Goal: Information Seeking & Learning: Learn about a topic

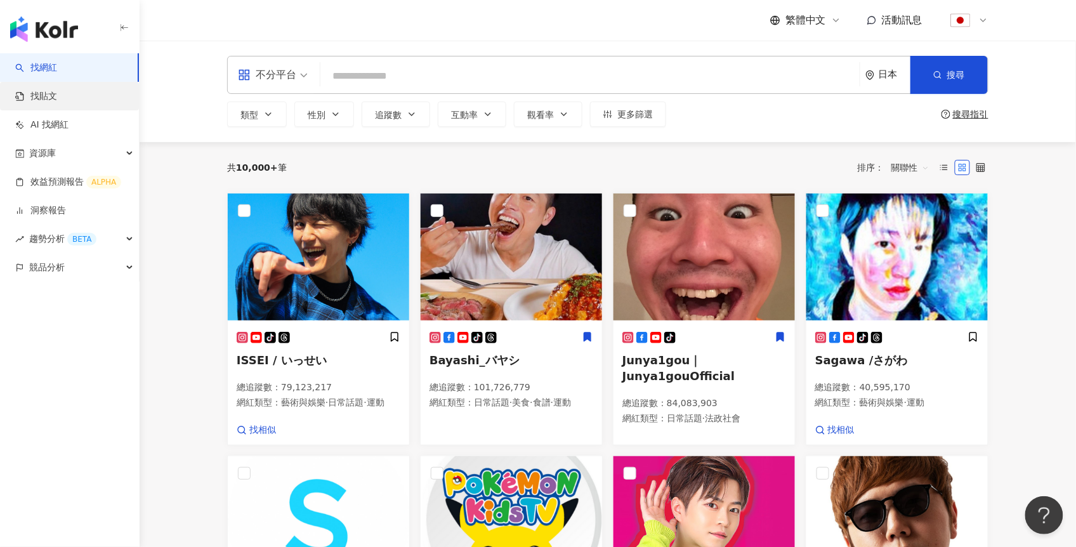
click at [57, 95] on link "找貼文" at bounding box center [36, 96] width 42 height 13
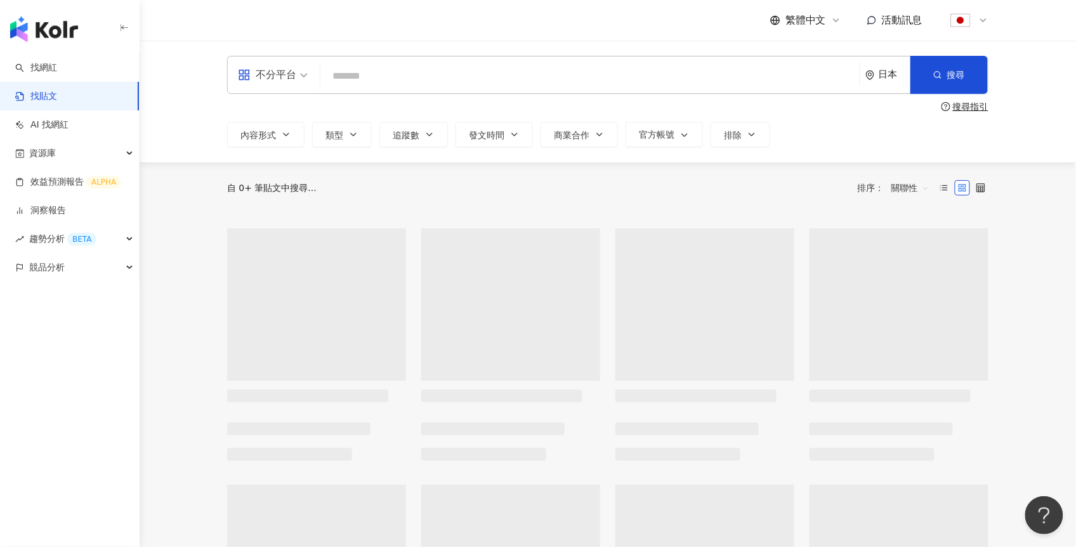
click at [885, 74] on div "日本" at bounding box center [895, 74] width 32 height 11
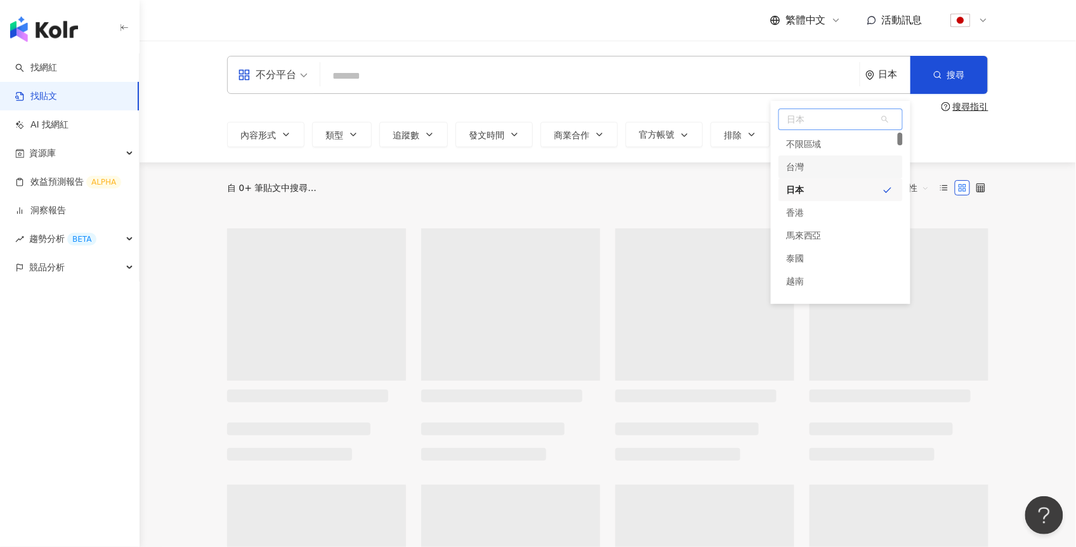
click at [800, 169] on div "台灣" at bounding box center [795, 166] width 18 height 23
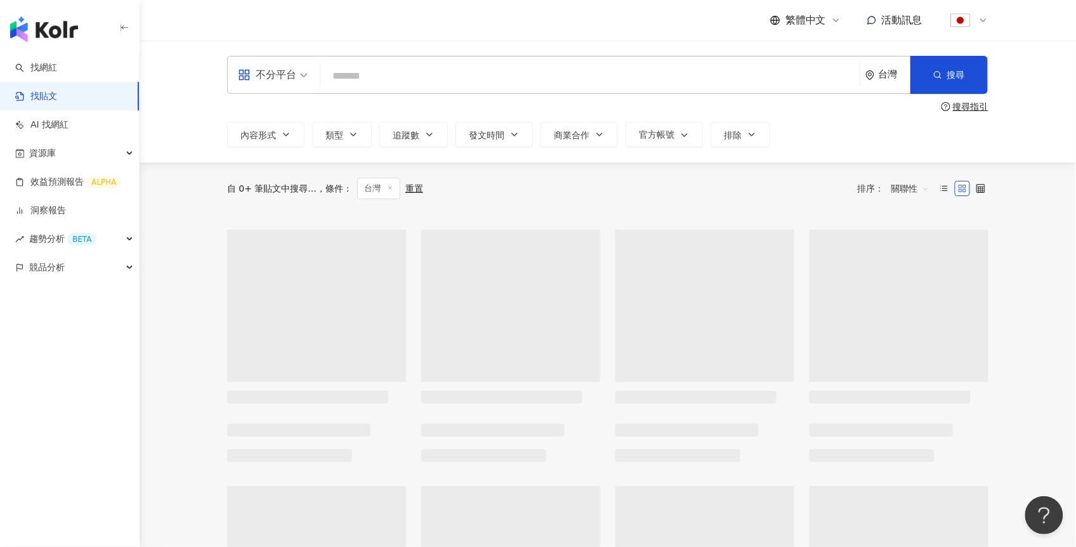
click at [425, 74] on input "search" at bounding box center [590, 75] width 529 height 27
paste input "******"
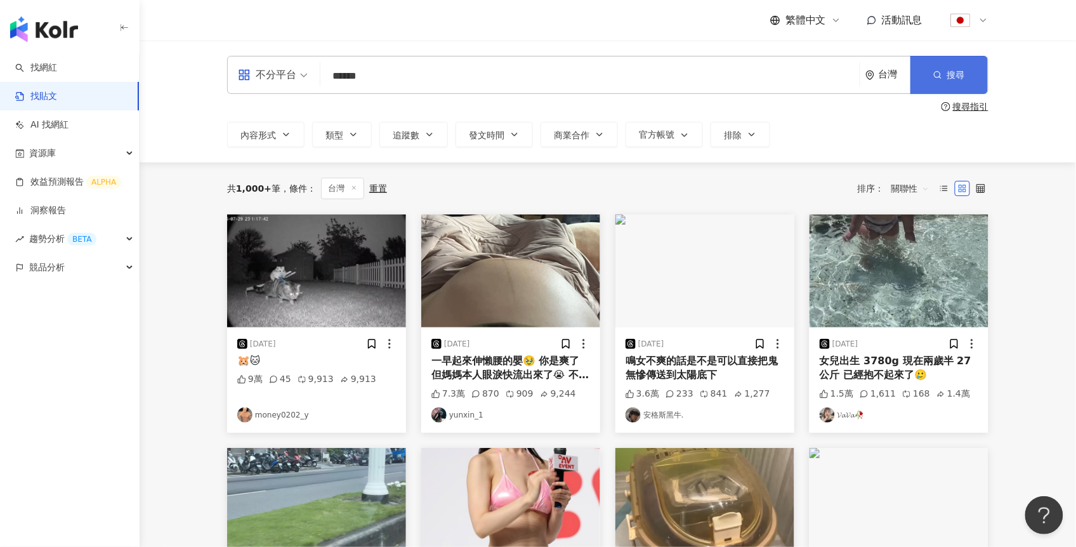
type input "******"
click at [928, 78] on button "搜尋" at bounding box center [949, 75] width 77 height 38
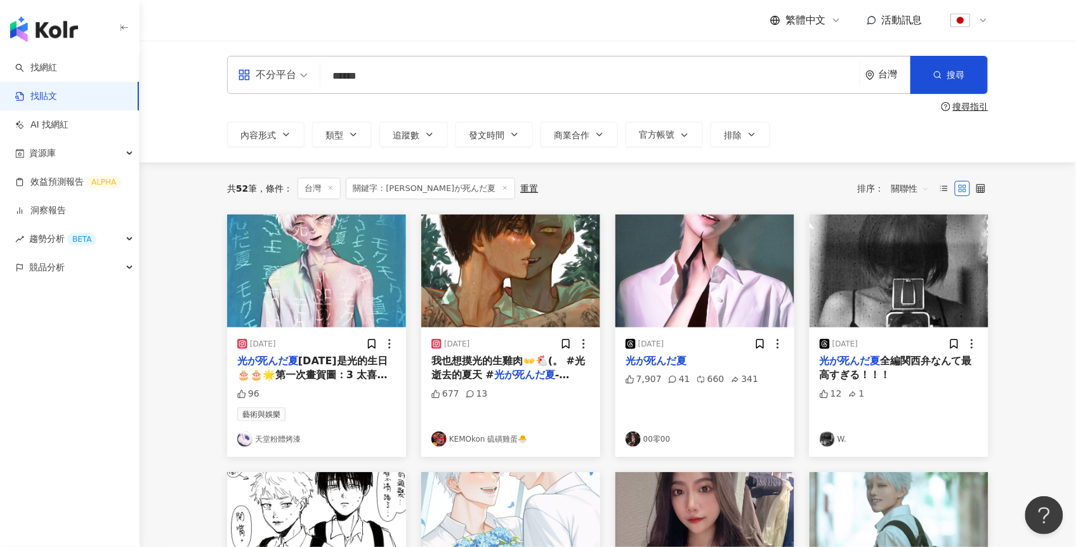
click at [485, 327] on img at bounding box center [510, 270] width 179 height 113
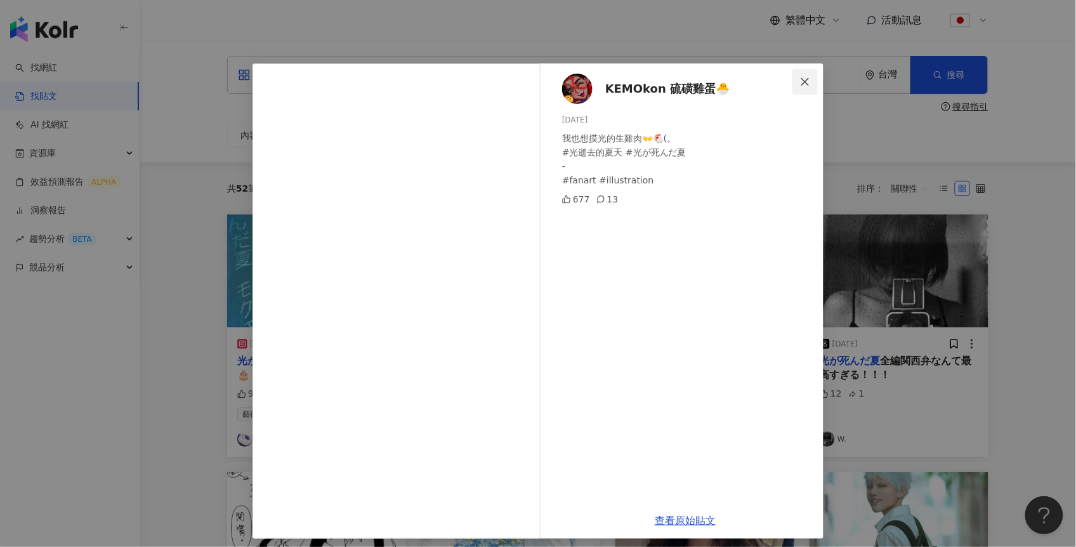
click at [803, 81] on icon "close" at bounding box center [805, 81] width 8 height 8
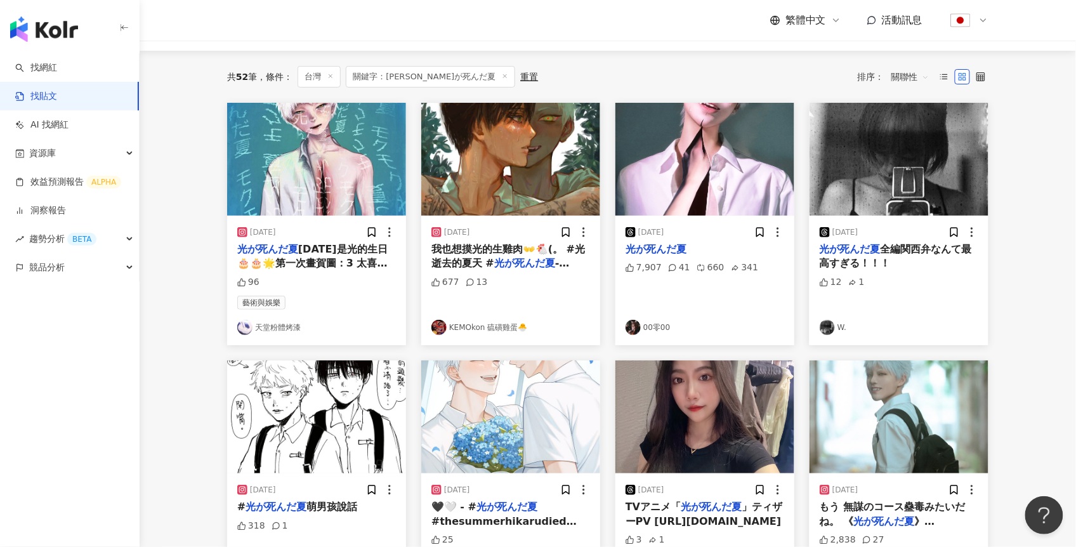
scroll to position [178, 0]
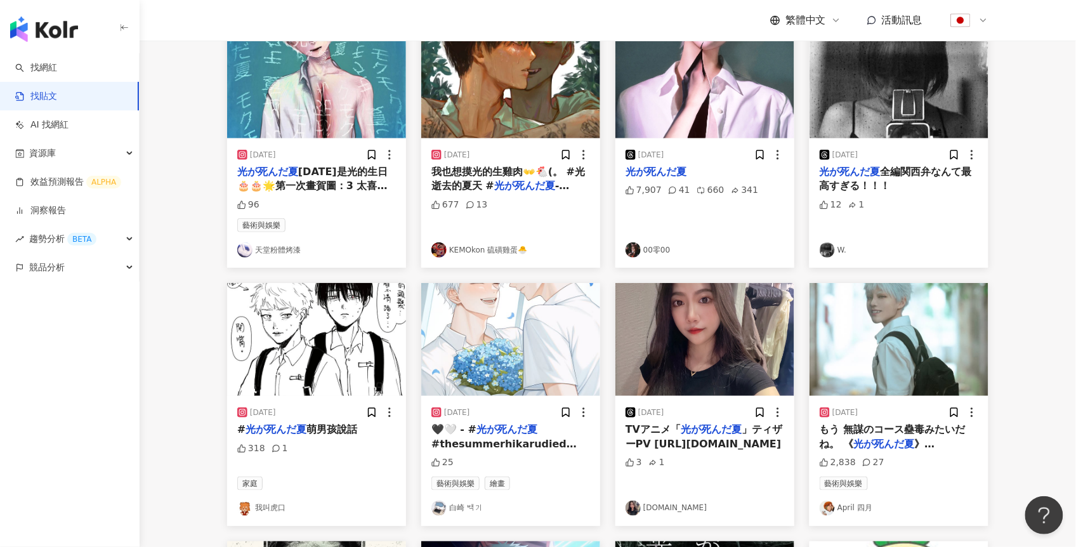
click at [691, 361] on img at bounding box center [704, 339] width 179 height 113
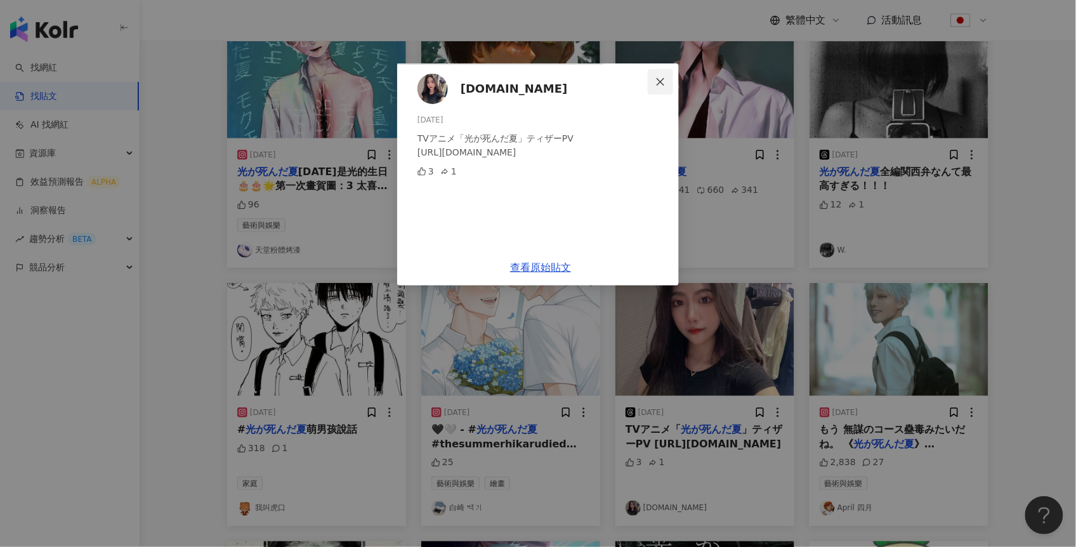
click at [673, 87] on button "Close" at bounding box center [660, 81] width 25 height 25
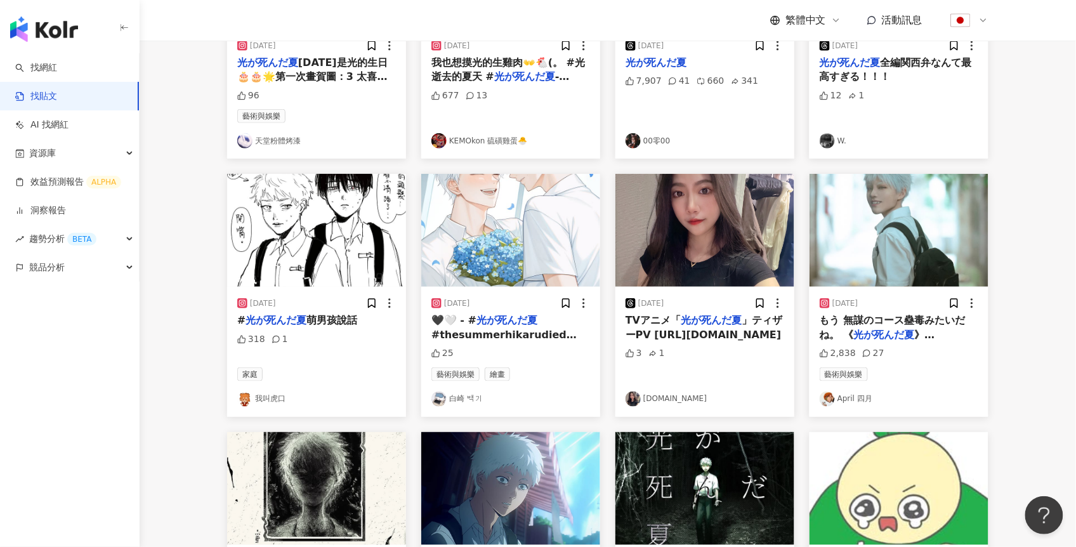
scroll to position [0, 0]
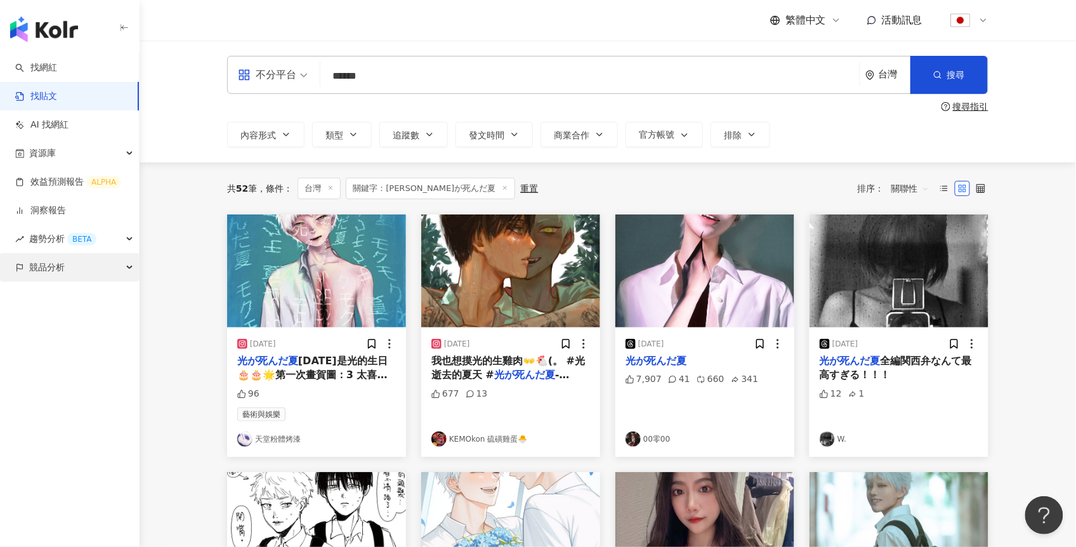
click at [43, 269] on span "競品分析" at bounding box center [47, 267] width 36 height 29
click at [68, 322] on link "關鍵字提及分析" at bounding box center [61, 325] width 62 height 13
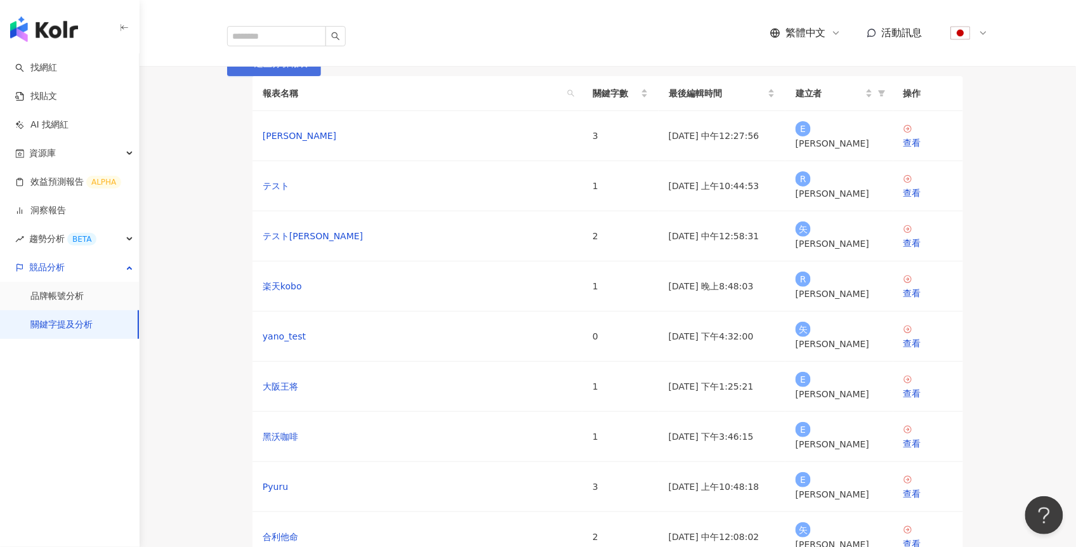
click at [308, 69] on span "建立分析報表" at bounding box center [280, 63] width 53 height 10
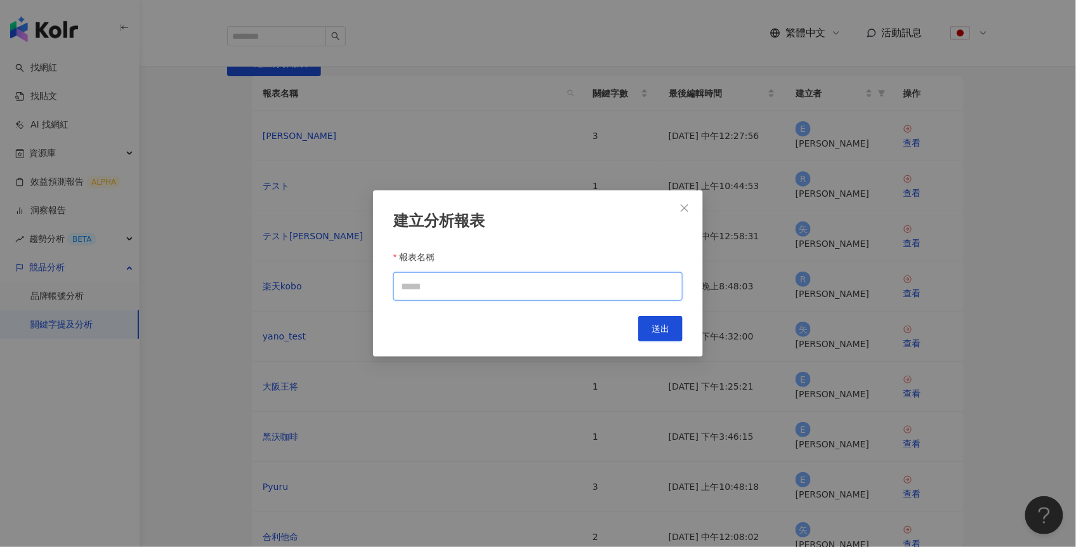
click at [445, 291] on input "報表名稱" at bounding box center [537, 286] width 289 height 29
click at [431, 291] on input "**********" at bounding box center [537, 286] width 289 height 29
type input "**********"
click at [668, 327] on span "送出" at bounding box center [661, 329] width 18 height 10
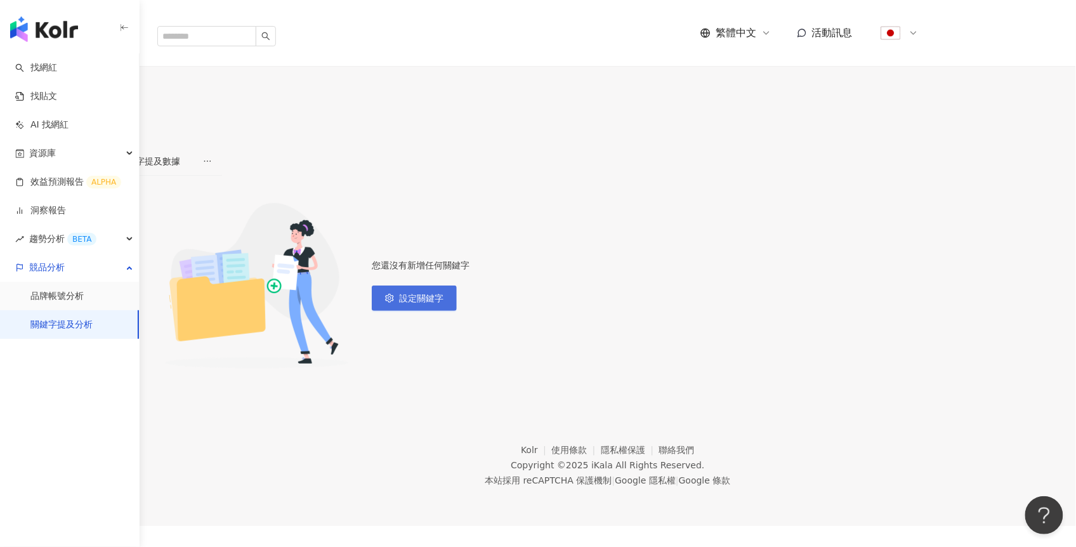
click at [444, 296] on span "設定關鍵字" at bounding box center [421, 298] width 44 height 10
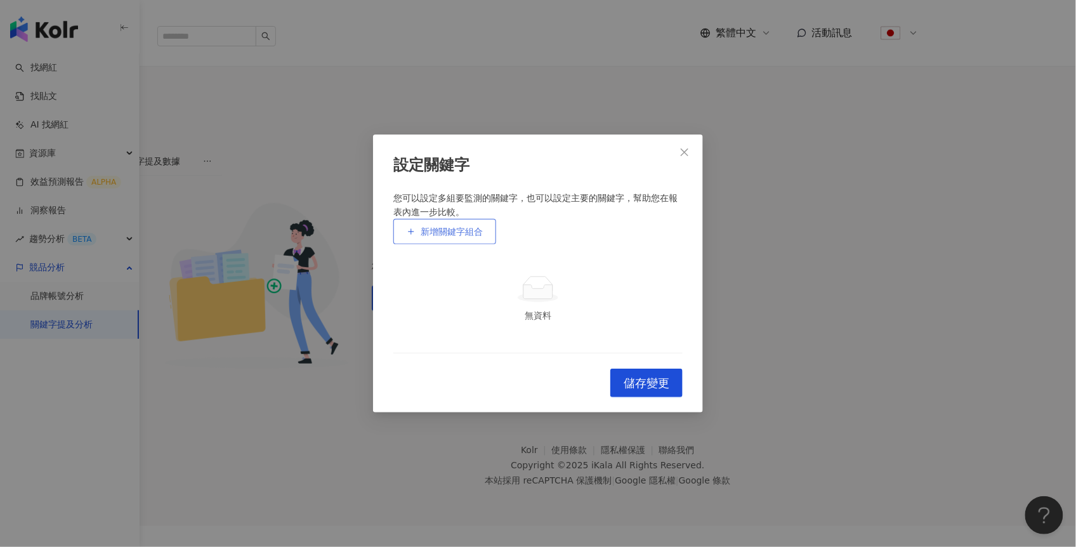
click at [463, 227] on span "新增關鍵字組合" at bounding box center [452, 232] width 62 height 10
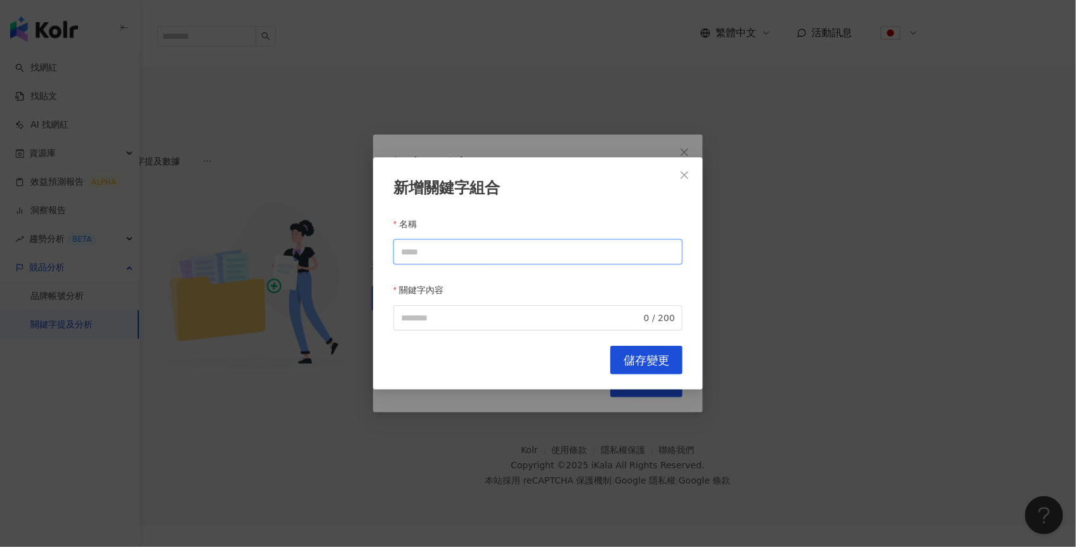
click at [433, 253] on input "名稱" at bounding box center [537, 251] width 289 height 25
type input "*"
paste input "******"
type input "******"
click at [450, 320] on input "關鍵字內容" at bounding box center [521, 318] width 240 height 14
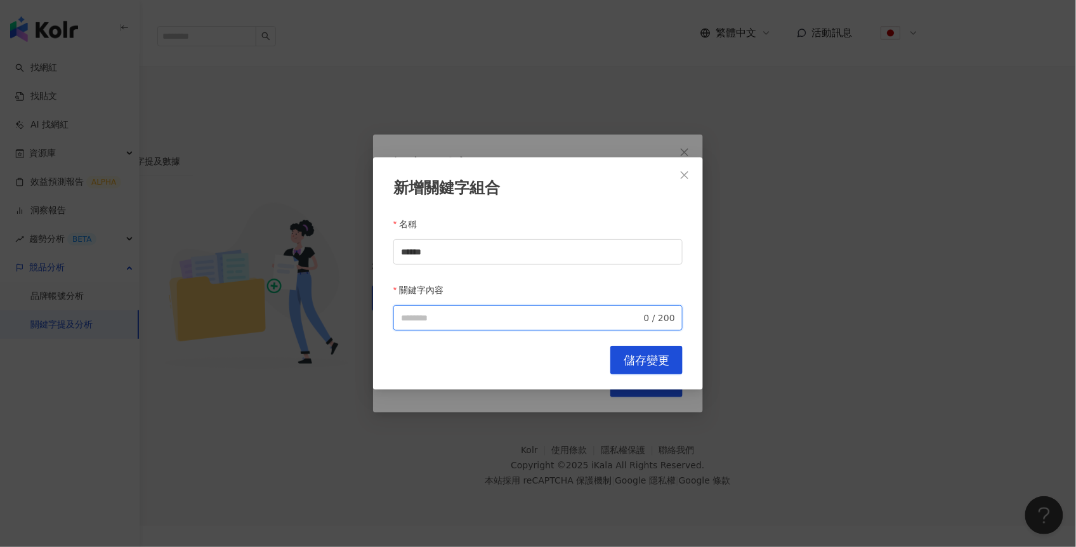
paste input "******"
paste input "*******"
type input "**********"
click at [642, 353] on span "儲存變更" at bounding box center [647, 360] width 46 height 14
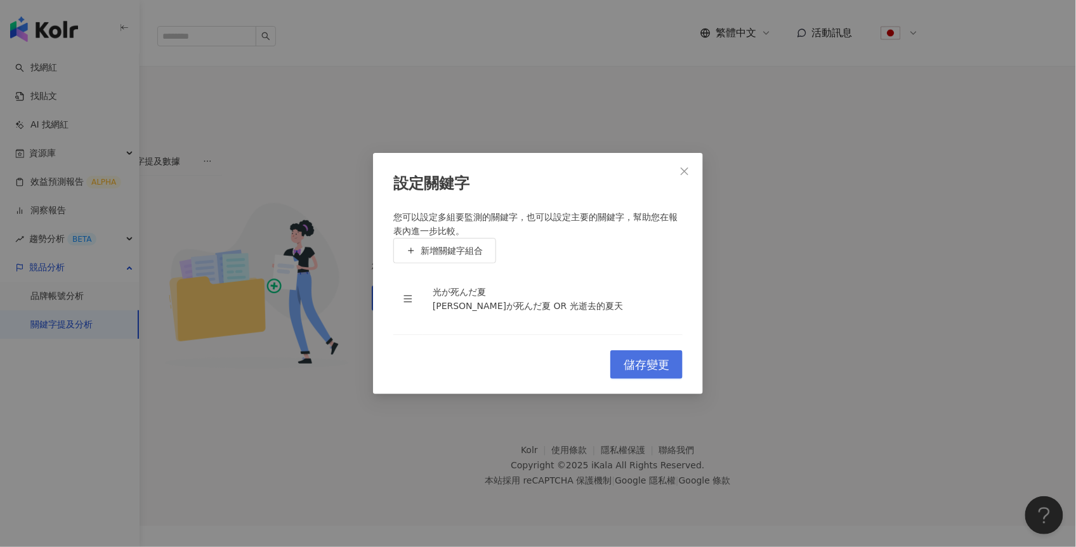
click at [640, 372] on span "儲存變更" at bounding box center [647, 365] width 46 height 14
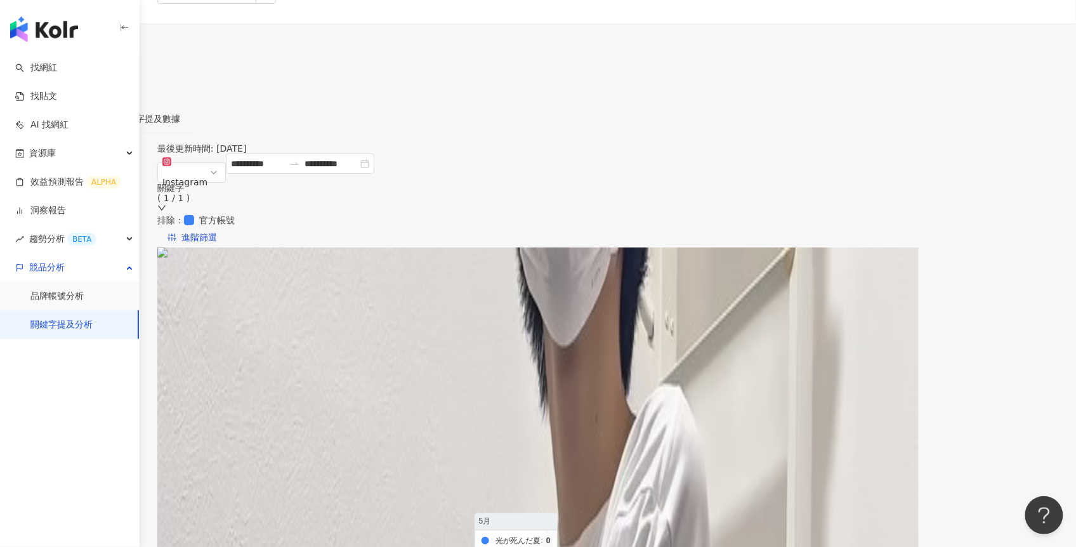
scroll to position [70, 0]
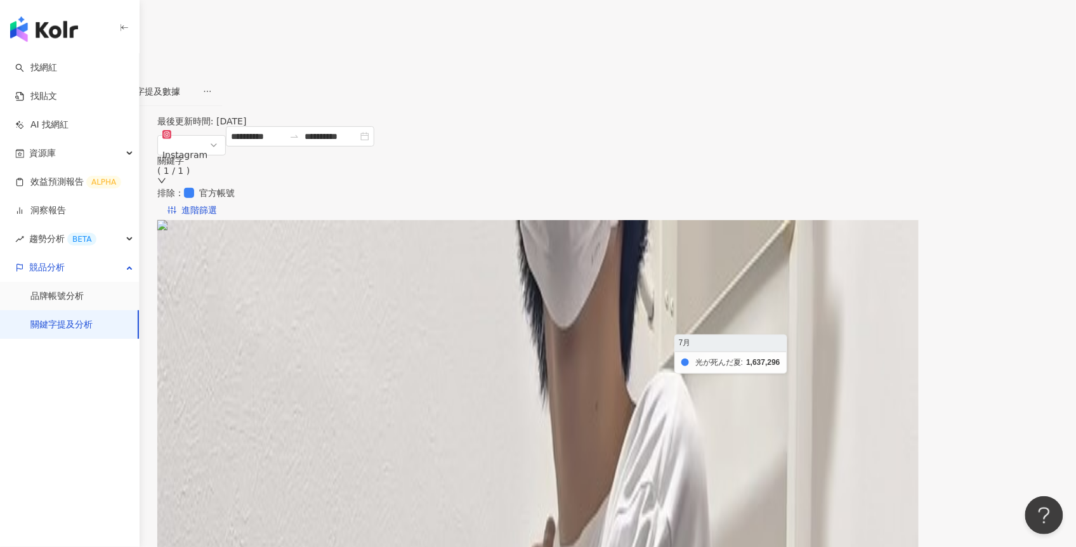
click at [852, 315] on foreignobject at bounding box center [548, 420] width 731 height 254
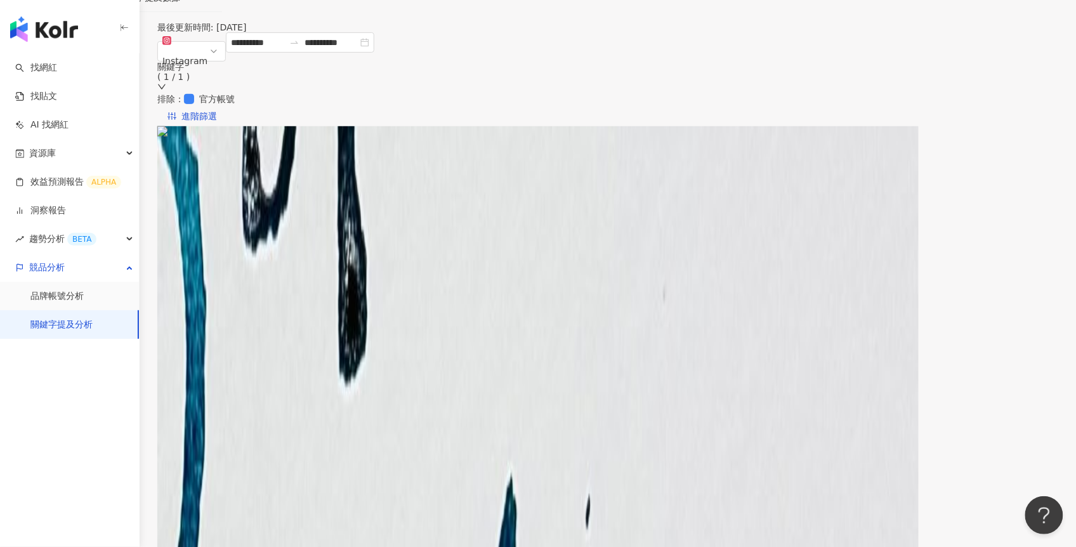
scroll to position [247, 0]
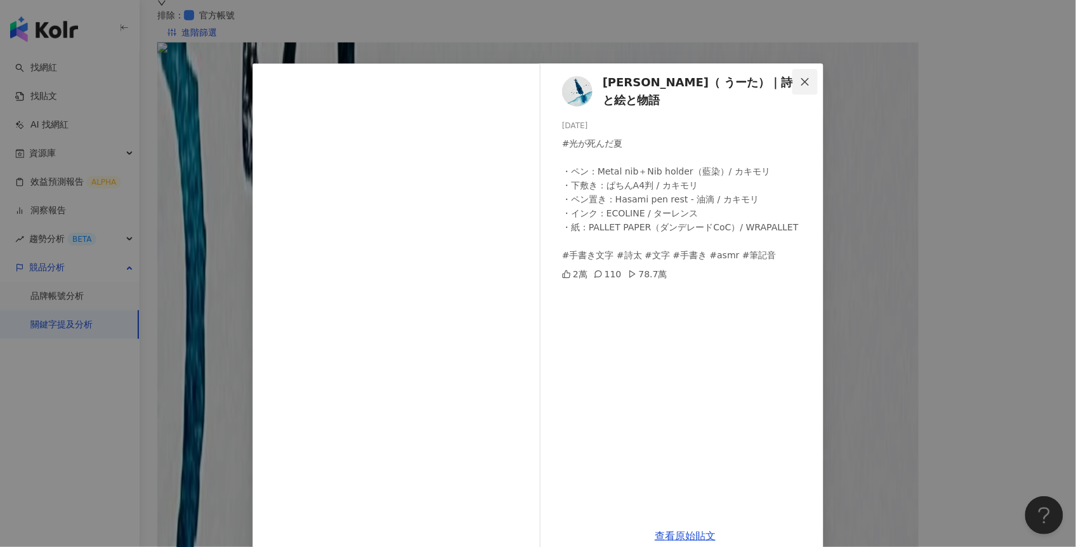
click at [806, 81] on icon "close" at bounding box center [805, 82] width 10 height 10
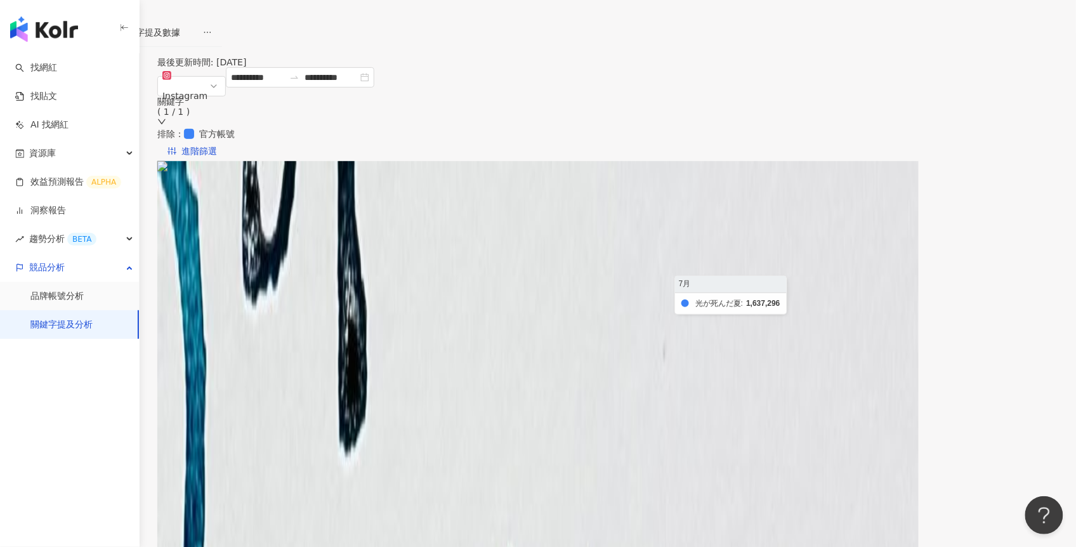
scroll to position [89, 0]
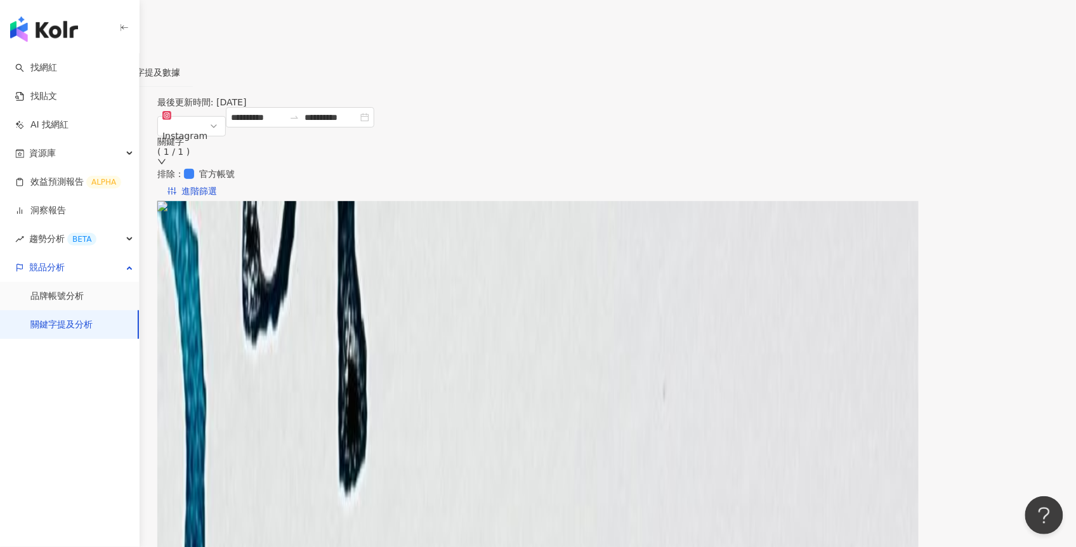
click at [219, 223] on span "聲量" at bounding box center [203, 232] width 31 height 19
click at [910, 232] on div "提及內容總數" at bounding box center [937, 237] width 80 height 14
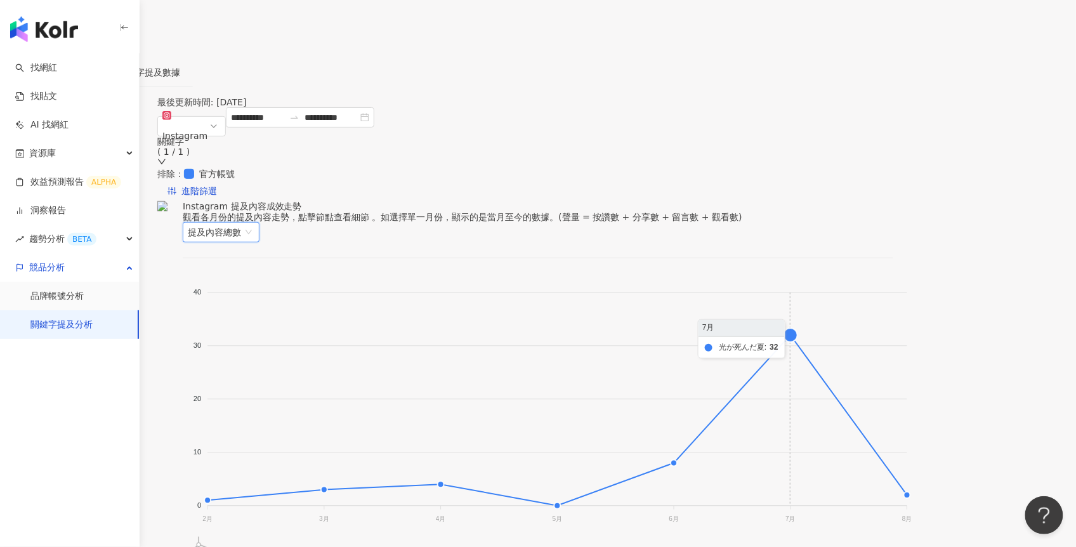
click at [850, 296] on foreignobject at bounding box center [548, 400] width 731 height 254
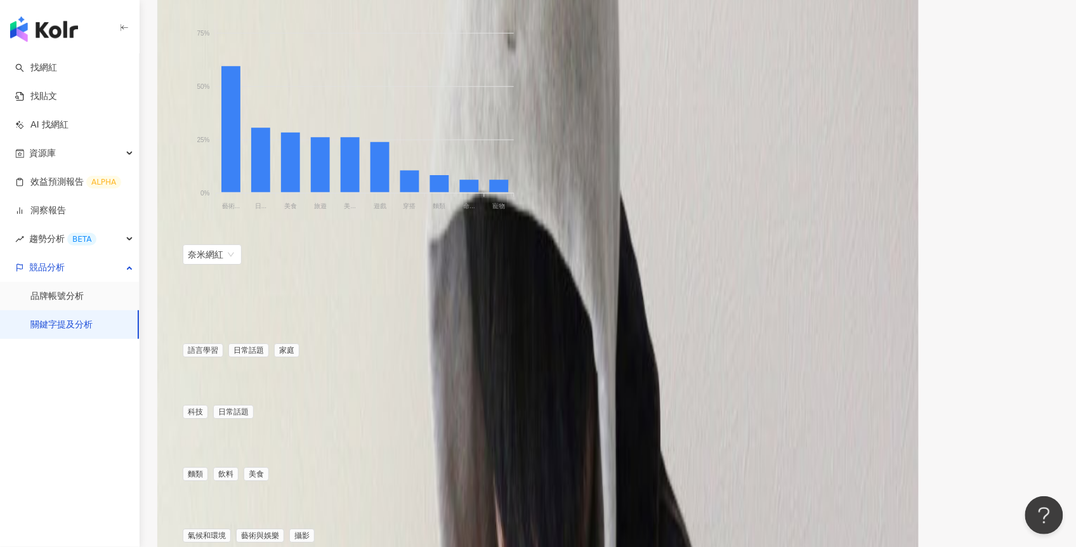
scroll to position [1478, 0]
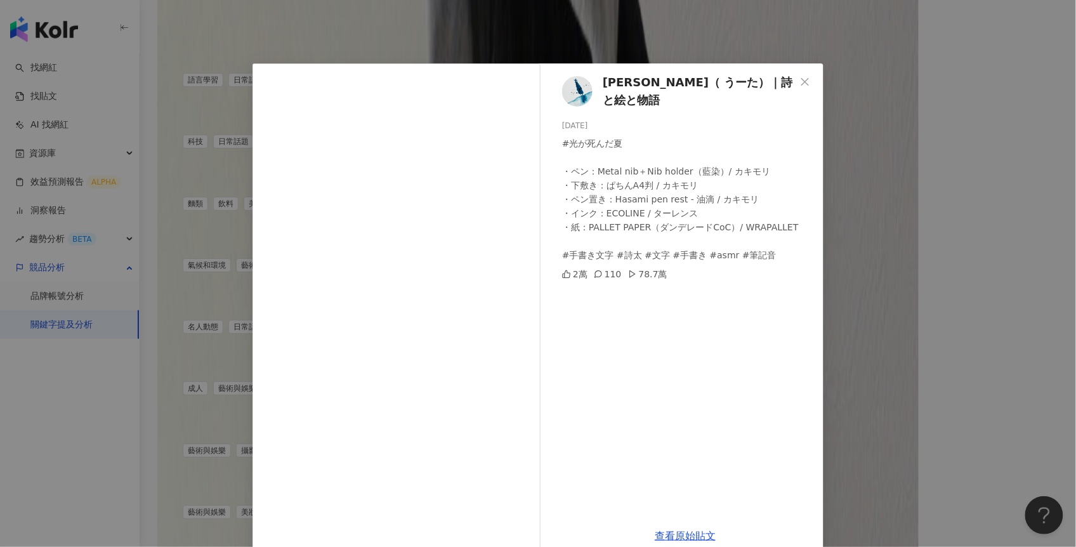
click at [800, 79] on icon "close" at bounding box center [805, 82] width 10 height 10
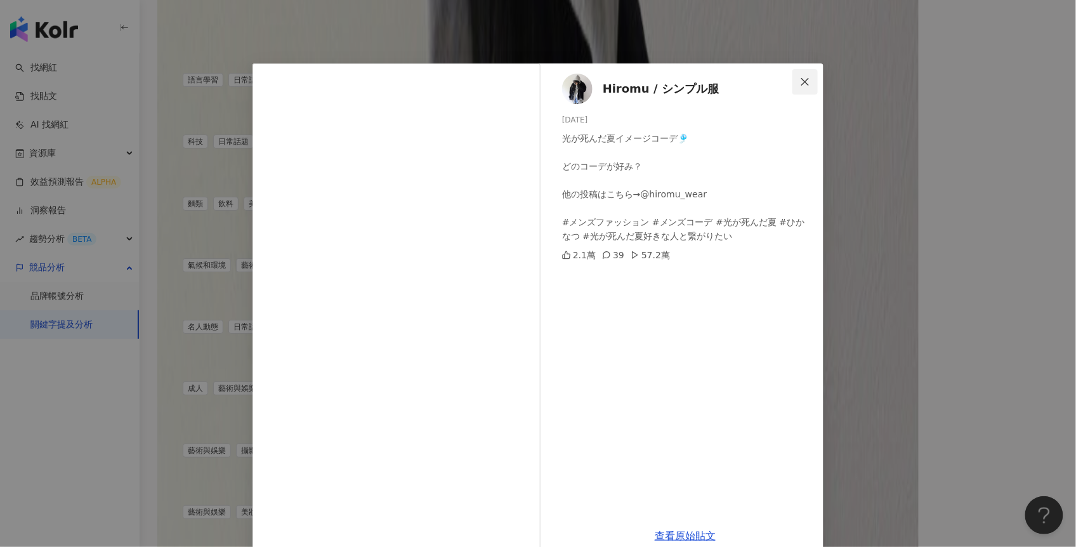
click at [807, 82] on span "Close" at bounding box center [805, 82] width 25 height 10
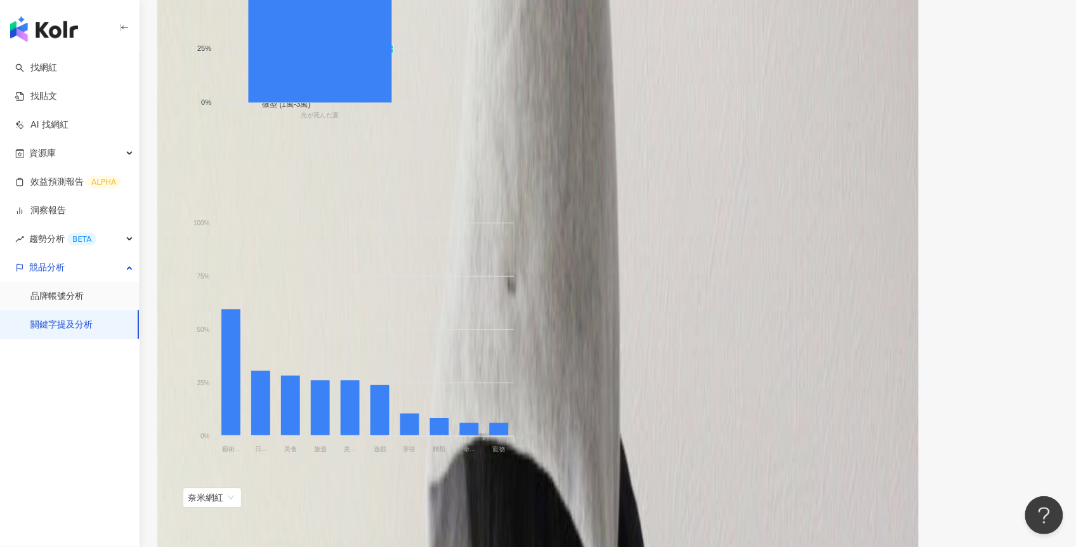
scroll to position [0, 0]
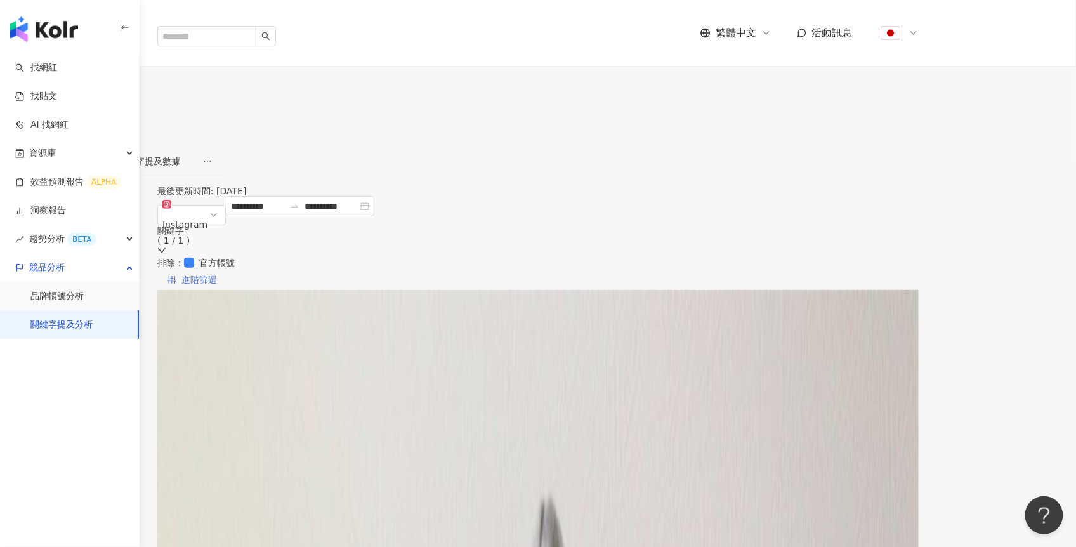
click at [217, 270] on span "進階篩選" at bounding box center [199, 280] width 36 height 20
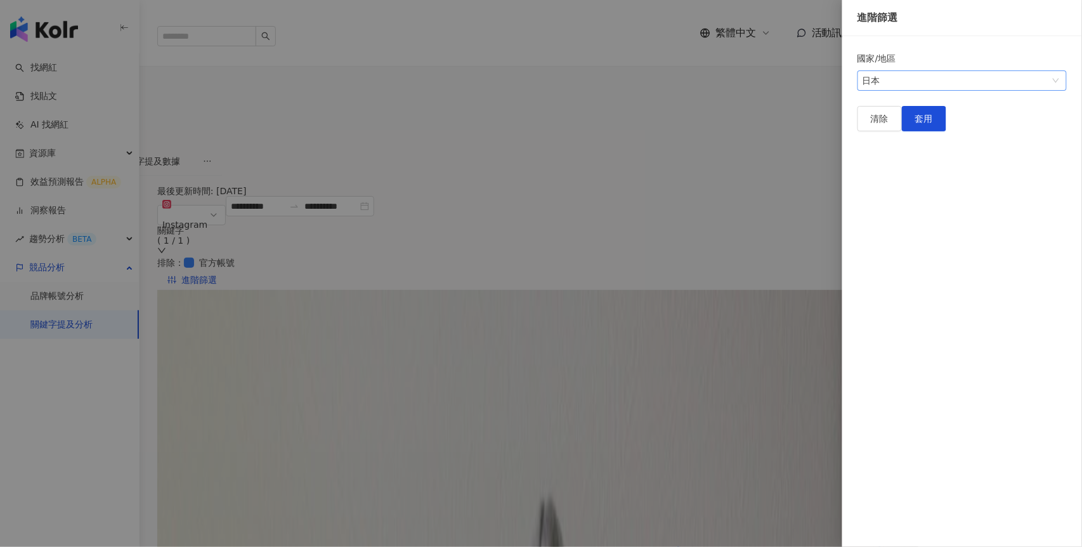
click at [907, 86] on span "日本" at bounding box center [962, 80] width 199 height 19
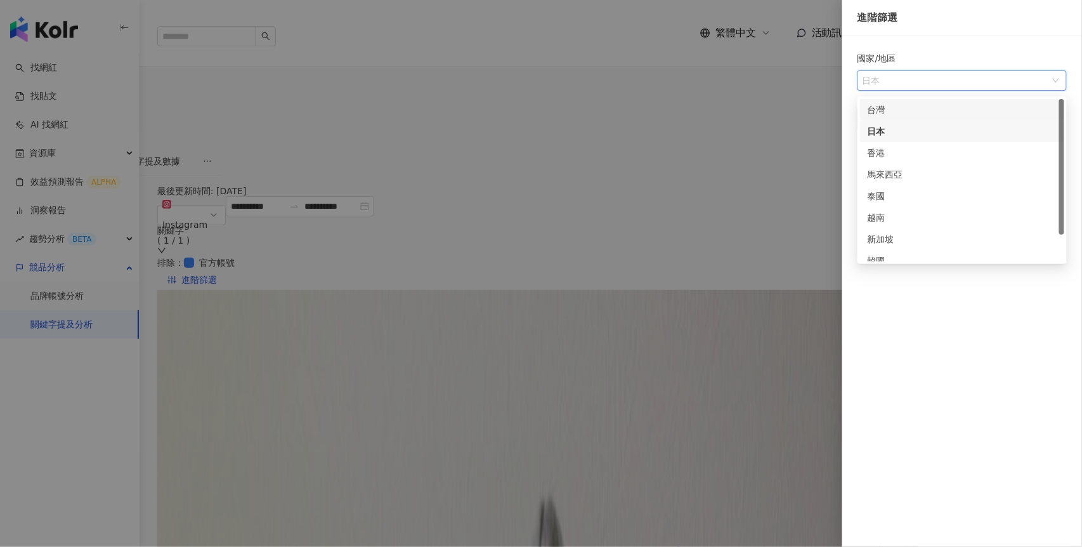
click at [894, 103] on div "台灣" at bounding box center [962, 110] width 189 height 14
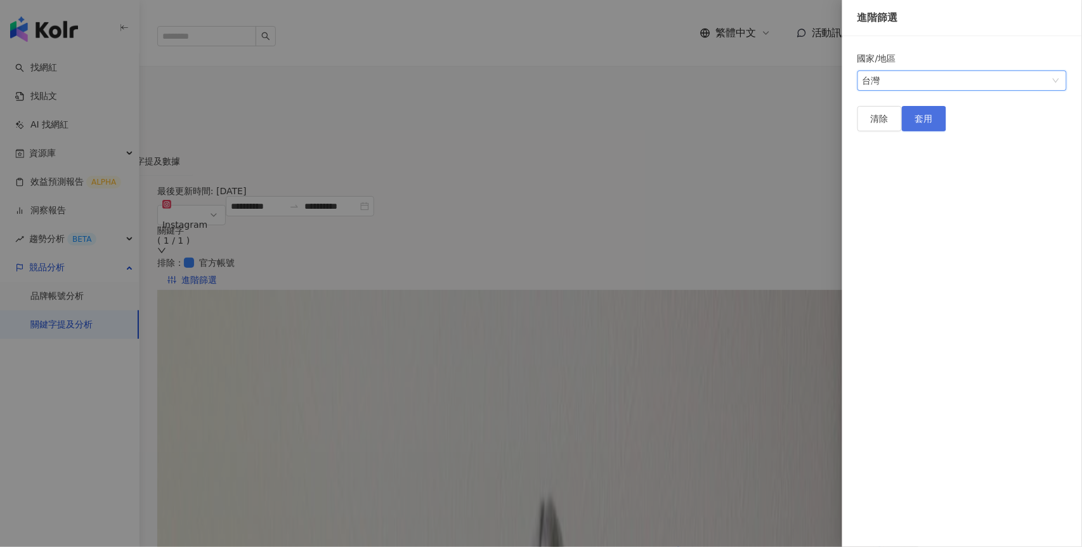
click at [947, 131] on button "套用" at bounding box center [924, 118] width 44 height 25
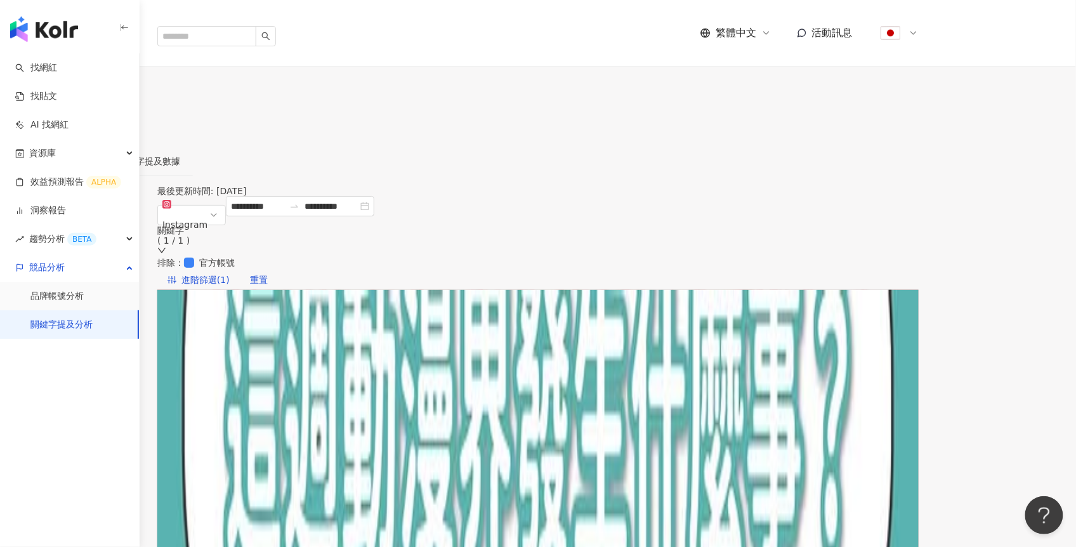
scroll to position [77, 0]
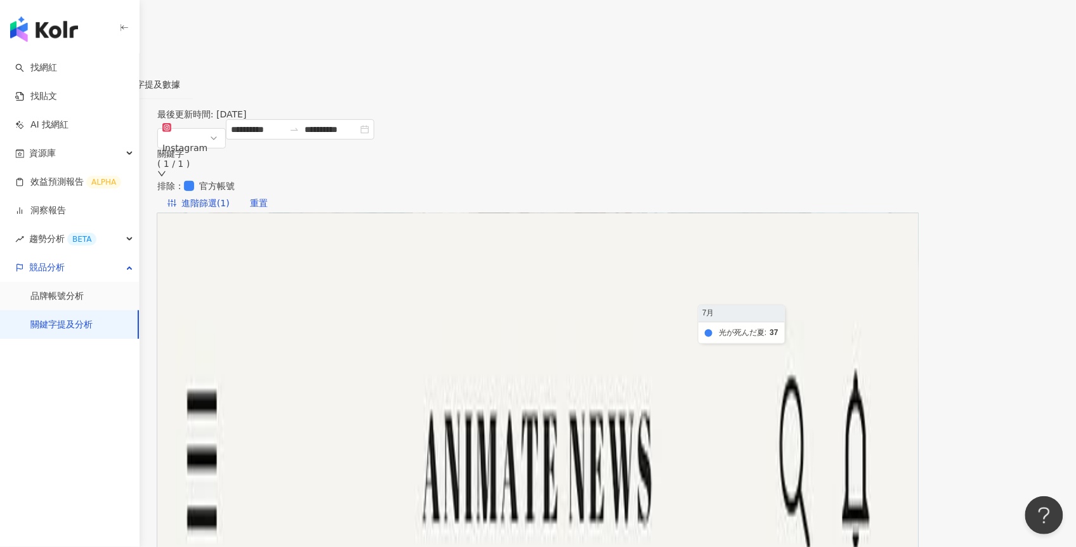
click at [850, 286] on foreignobject at bounding box center [548, 413] width 731 height 254
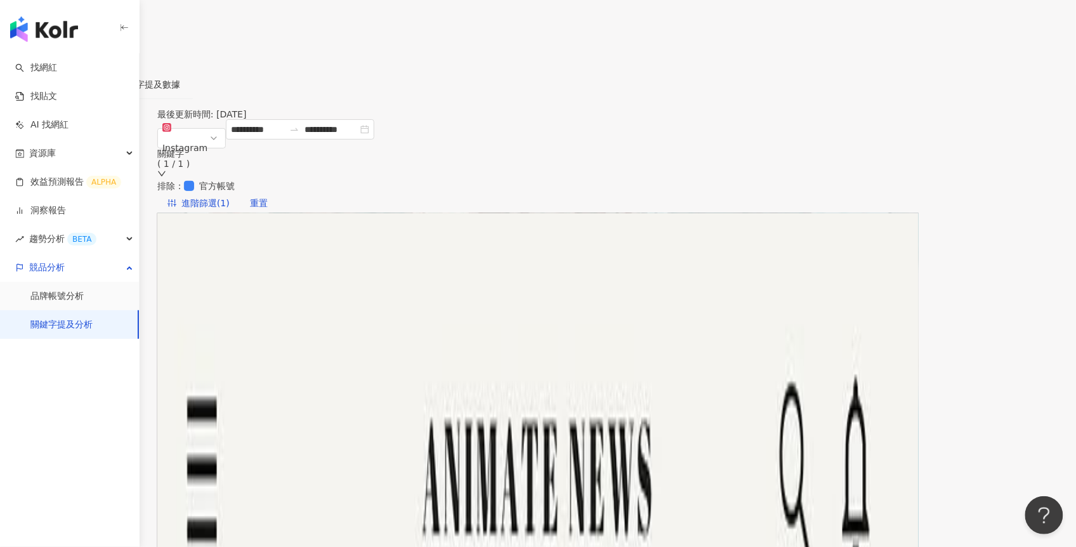
click at [254, 235] on span "提及內容總數" at bounding box center [221, 244] width 67 height 19
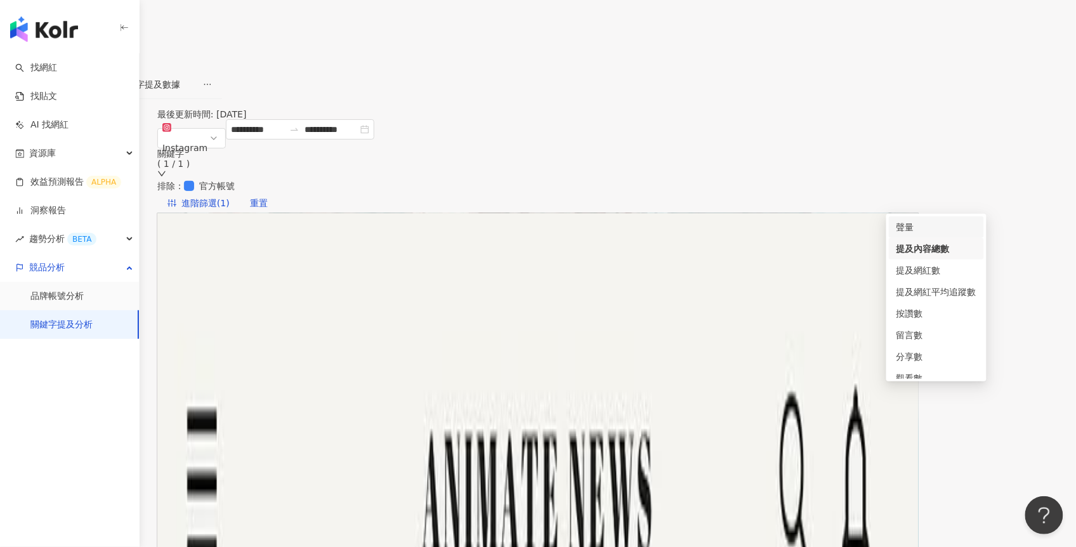
click at [916, 229] on div "聲量" at bounding box center [937, 227] width 80 height 14
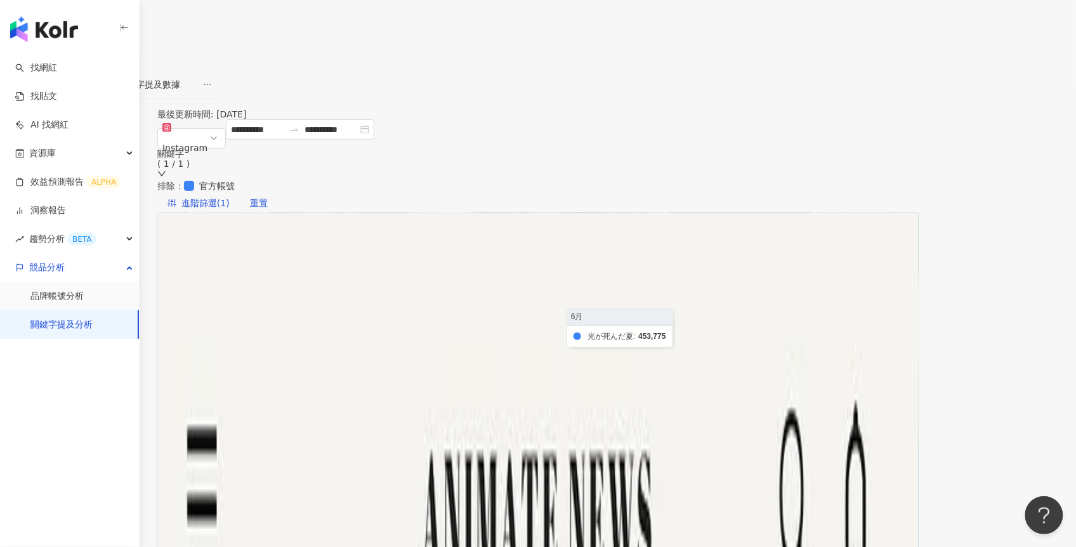
click at [739, 290] on foreignobject at bounding box center [548, 413] width 731 height 254
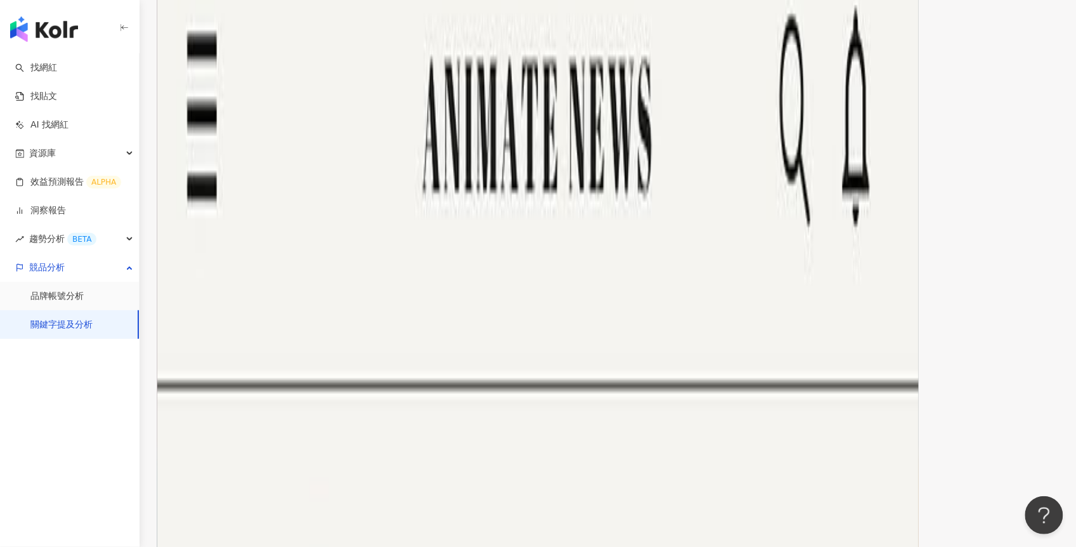
scroll to position [326, 0]
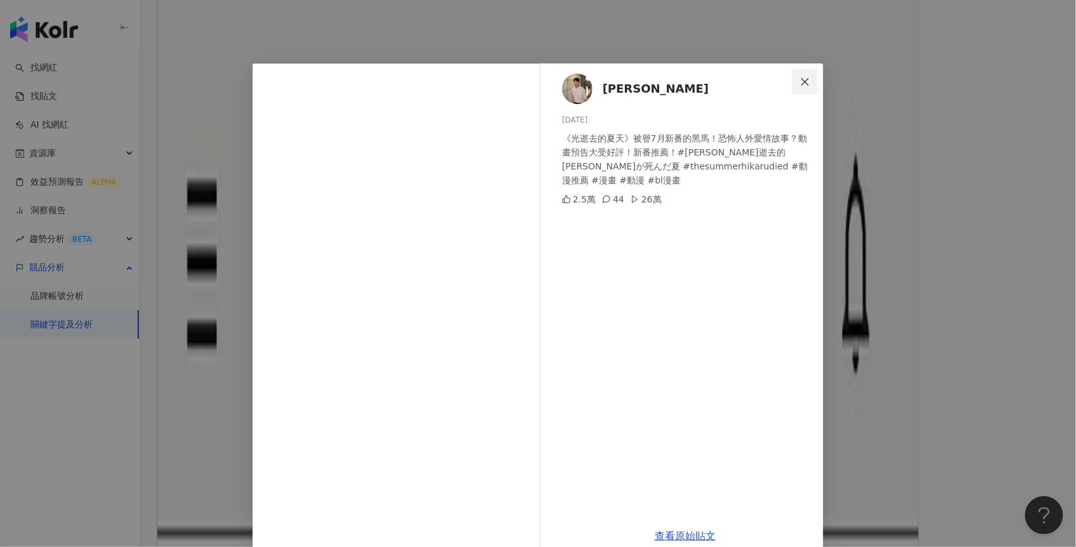
click at [805, 77] on icon "close" at bounding box center [805, 82] width 10 height 10
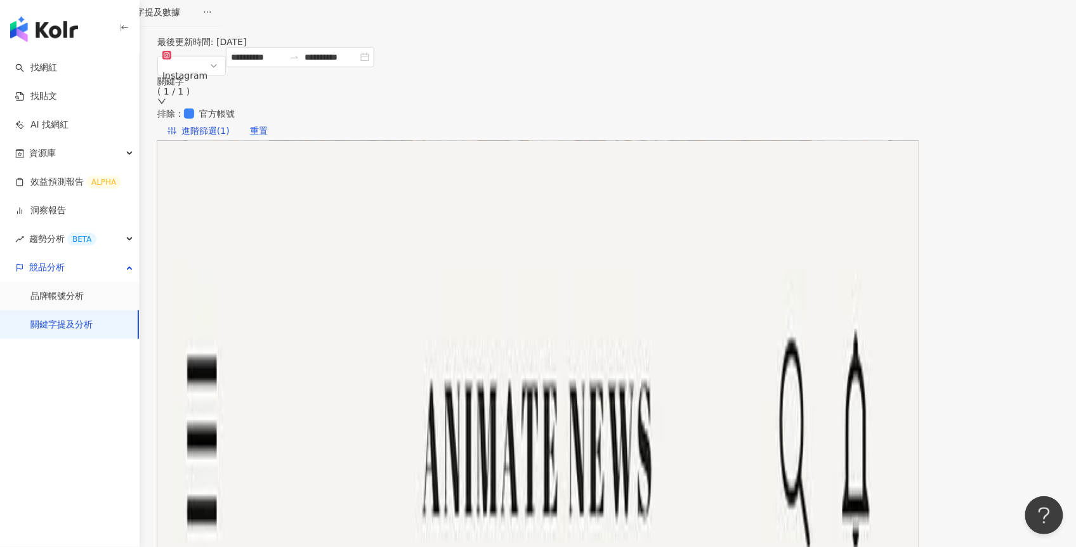
scroll to position [0, 0]
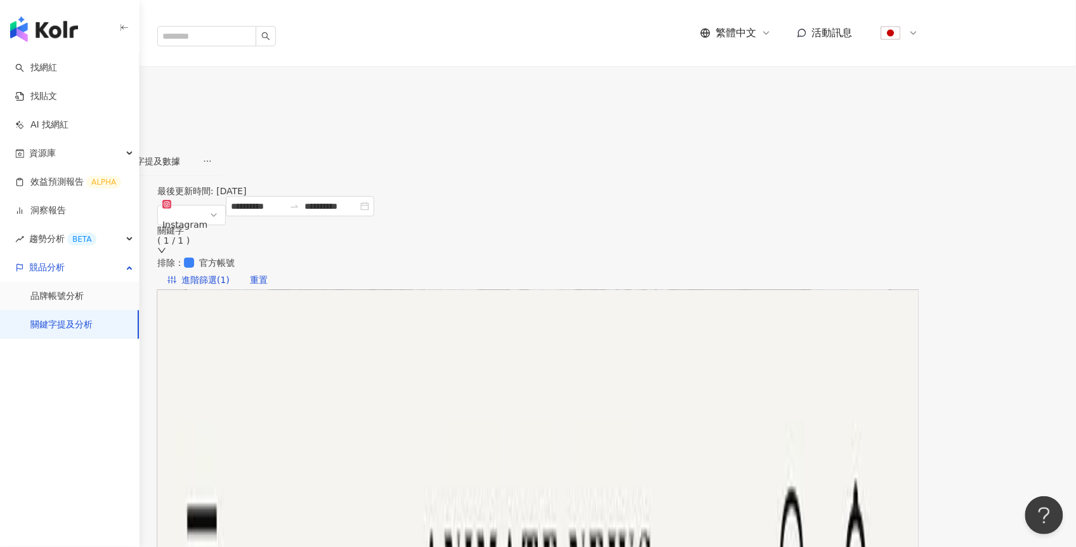
click at [756, 26] on span "繁體中文" at bounding box center [736, 33] width 41 height 14
click at [85, 98] on button "設定關鍵字" at bounding box center [42, 108] width 85 height 25
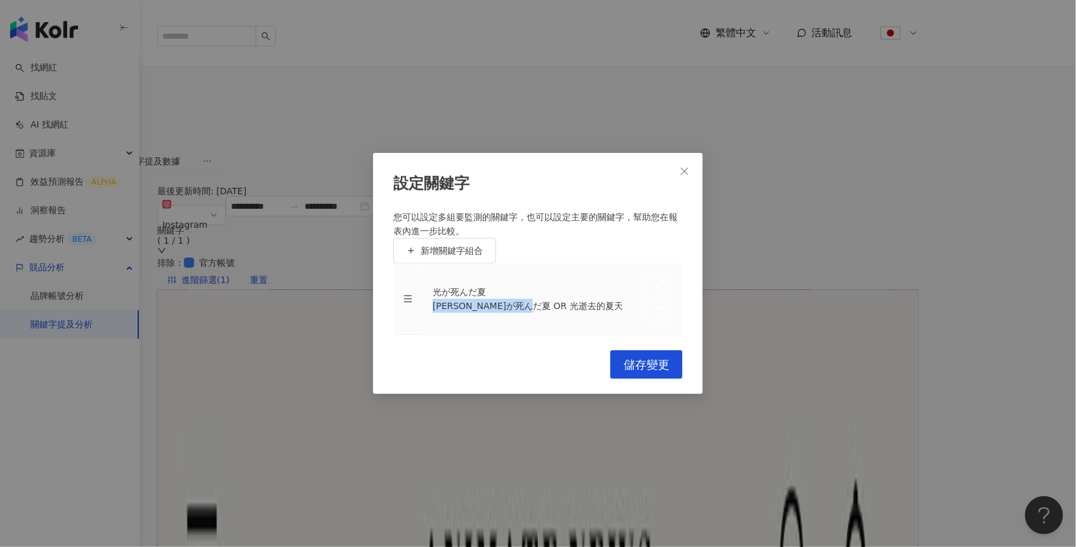
drag, startPoint x: 571, startPoint y: 261, endPoint x: 438, endPoint y: 266, distance: 133.4
click at [438, 299] on div "[PERSON_NAME]が死んだ夏 OR 光逝去的夏天" at bounding box center [530, 306] width 194 height 14
copy div "[PERSON_NAME]が死んだ夏 OR 光逝去的夏天"
click at [685, 166] on icon "close" at bounding box center [685, 171] width 10 height 10
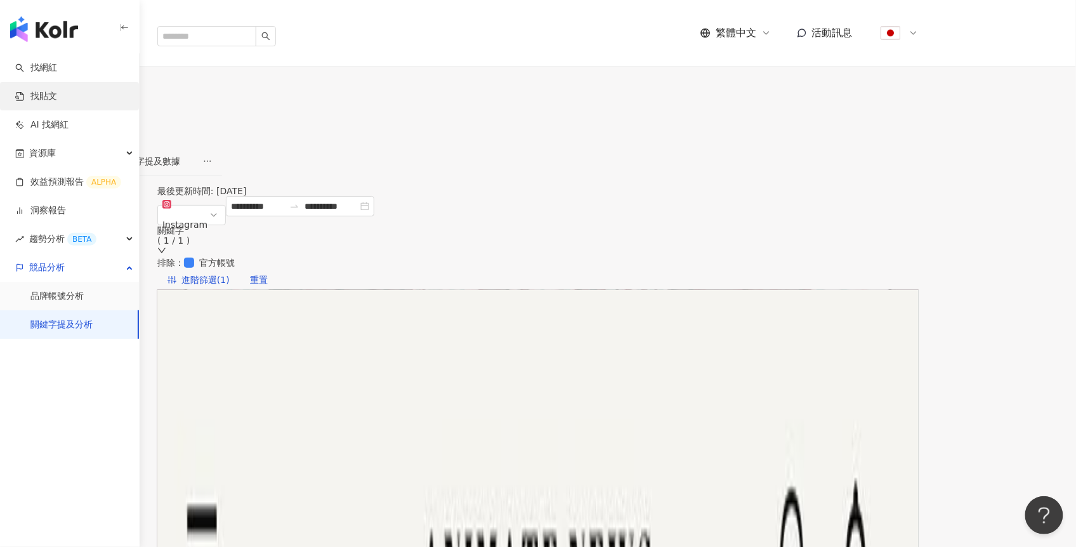
click at [55, 94] on link "找貼文" at bounding box center [36, 96] width 42 height 13
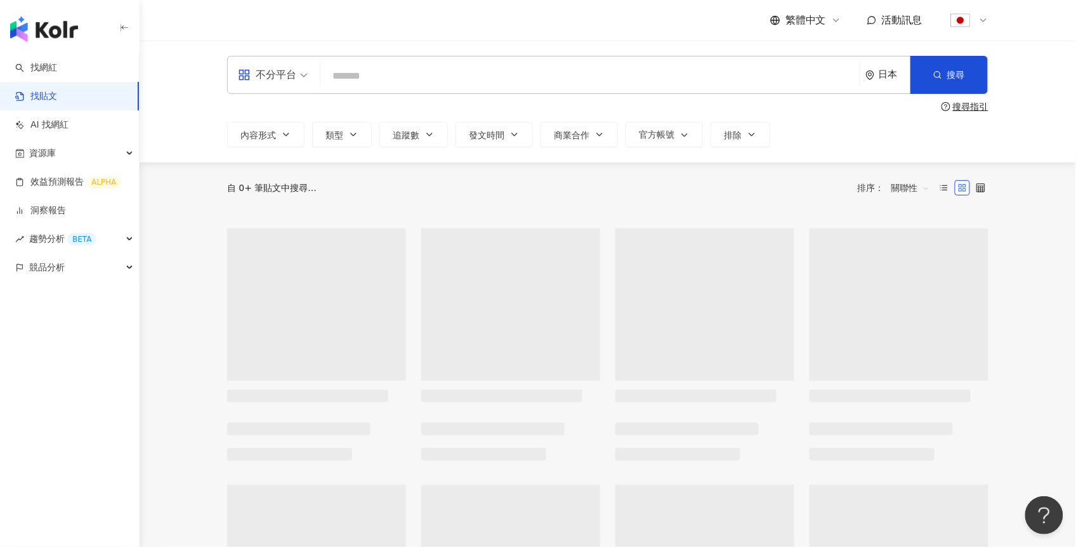
click at [367, 70] on input "search" at bounding box center [590, 75] width 529 height 27
paste input "**********"
type input "**********"
click at [893, 76] on div "日本" at bounding box center [895, 74] width 32 height 11
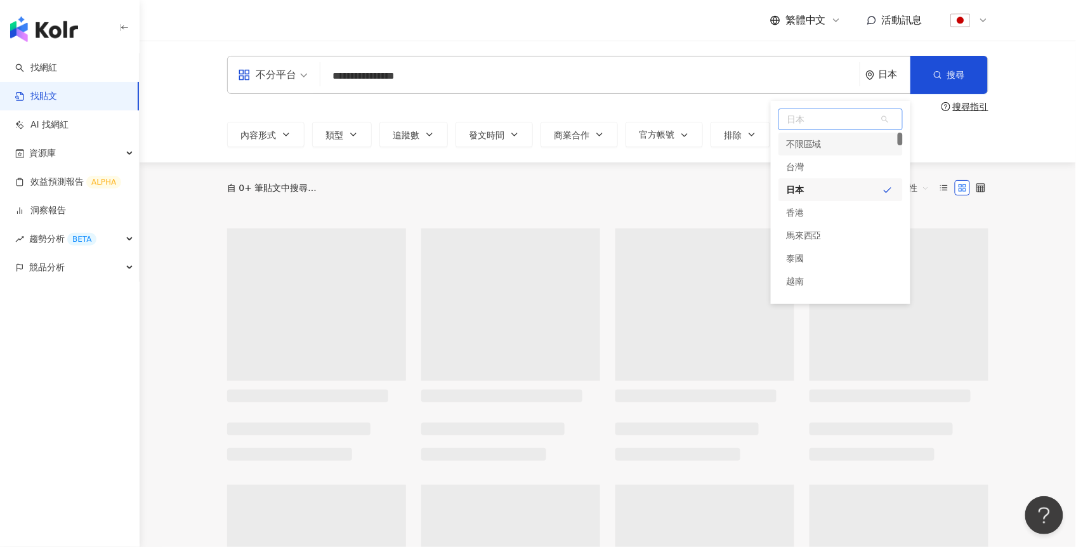
click at [806, 166] on div "台灣" at bounding box center [841, 166] width 124 height 23
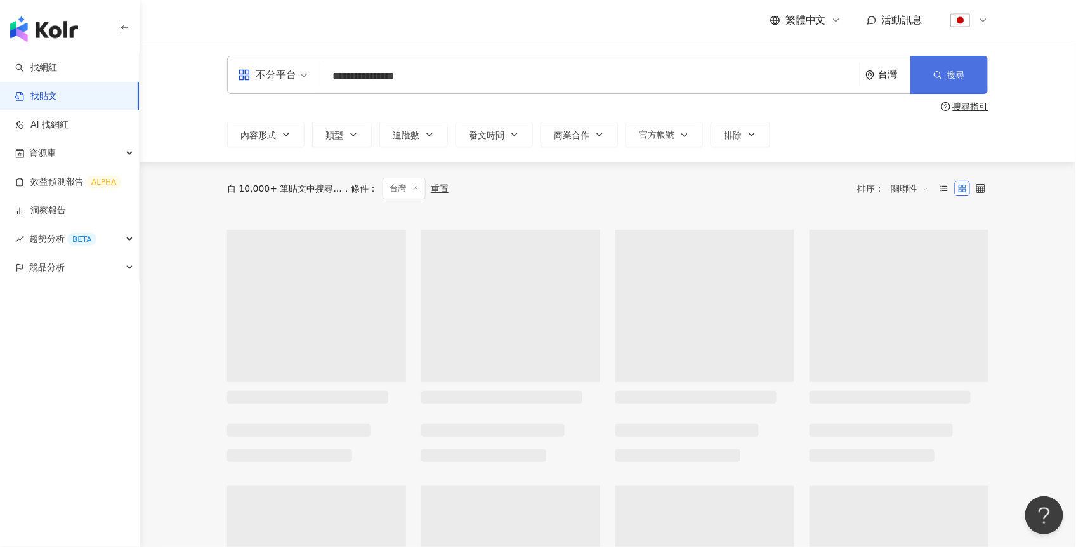
click at [935, 76] on circle "button" at bounding box center [938, 75] width 6 height 6
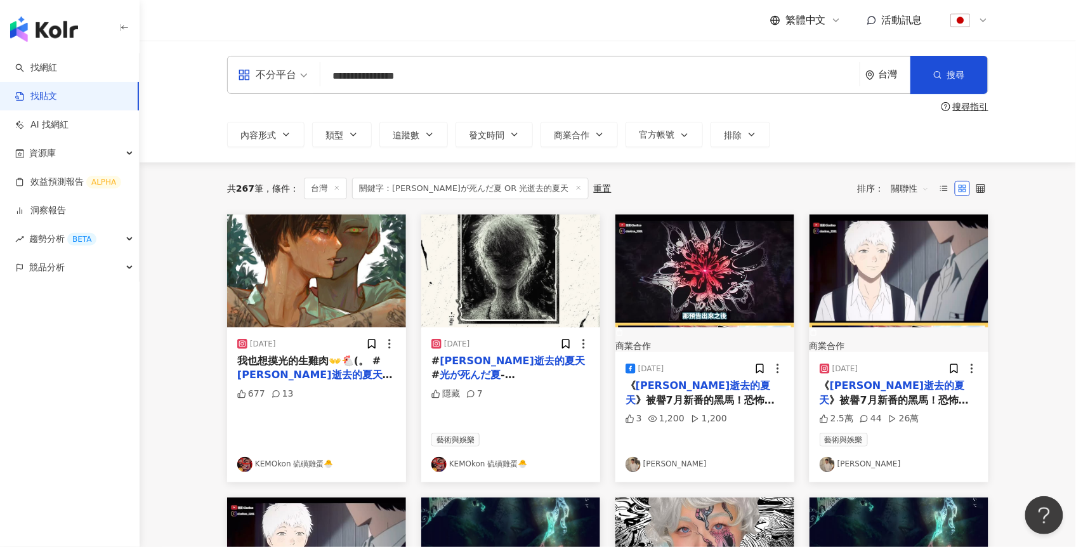
click at [273, 75] on div "不分平台" at bounding box center [267, 75] width 58 height 20
click at [876, 72] on div "台灣" at bounding box center [887, 74] width 45 height 37
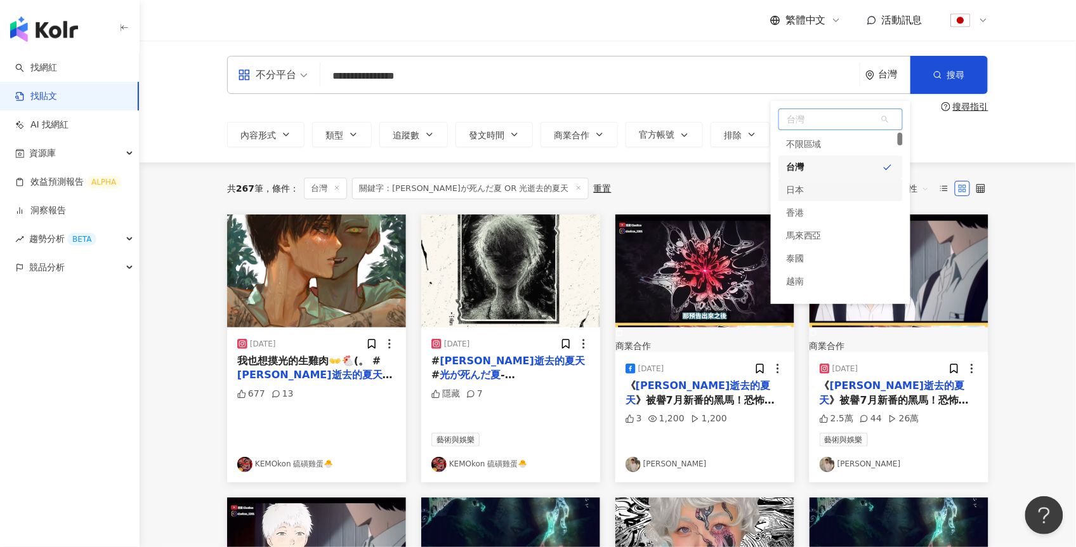
click at [806, 190] on div "日本" at bounding box center [841, 189] width 124 height 23
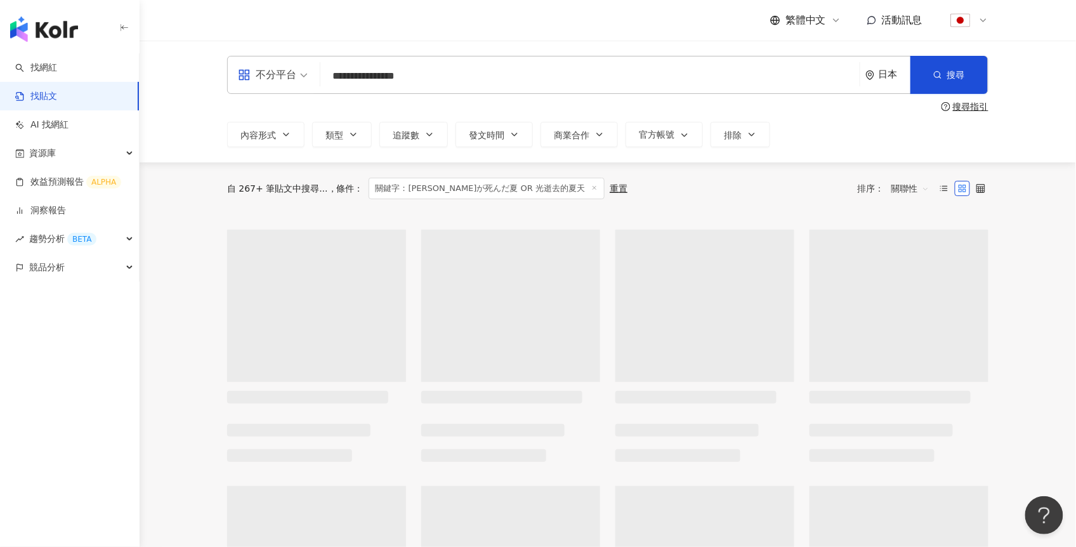
click at [283, 77] on div "不分平台" at bounding box center [267, 75] width 58 height 20
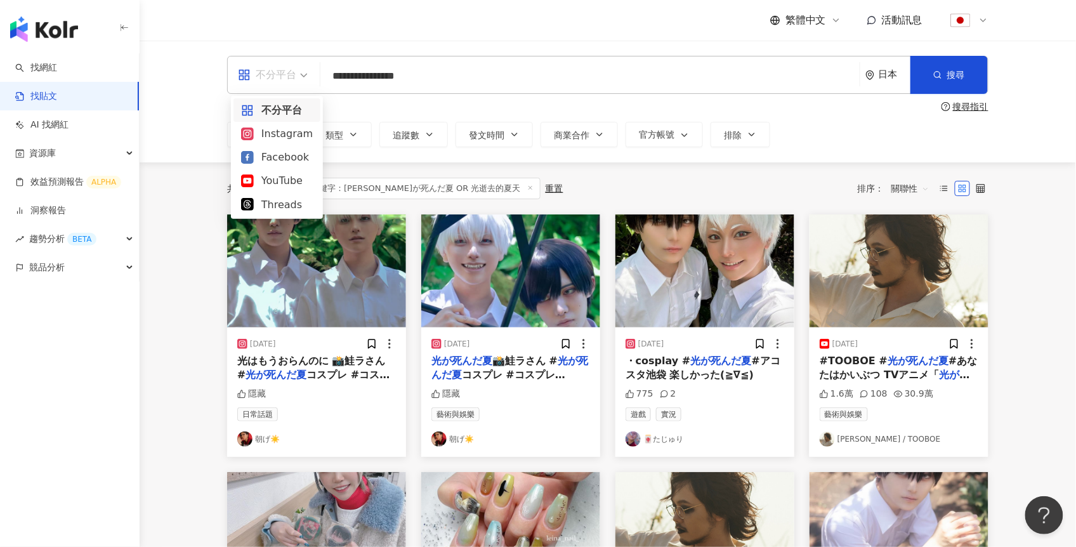
click at [279, 103] on div "不分平台" at bounding box center [277, 110] width 72 height 16
click at [279, 72] on div "不分平台" at bounding box center [267, 75] width 58 height 20
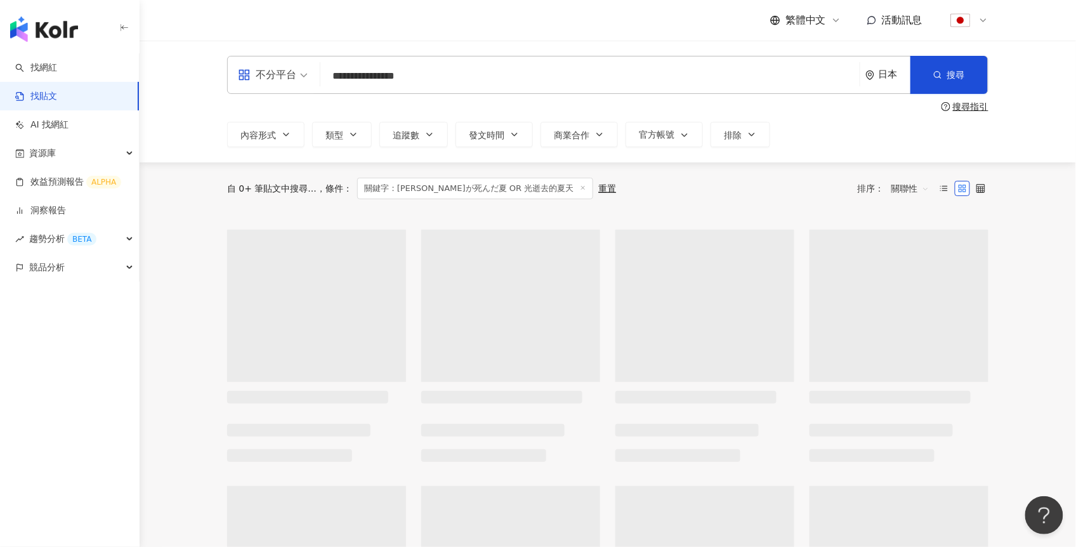
click at [280, 73] on div "不分平台" at bounding box center [267, 75] width 58 height 20
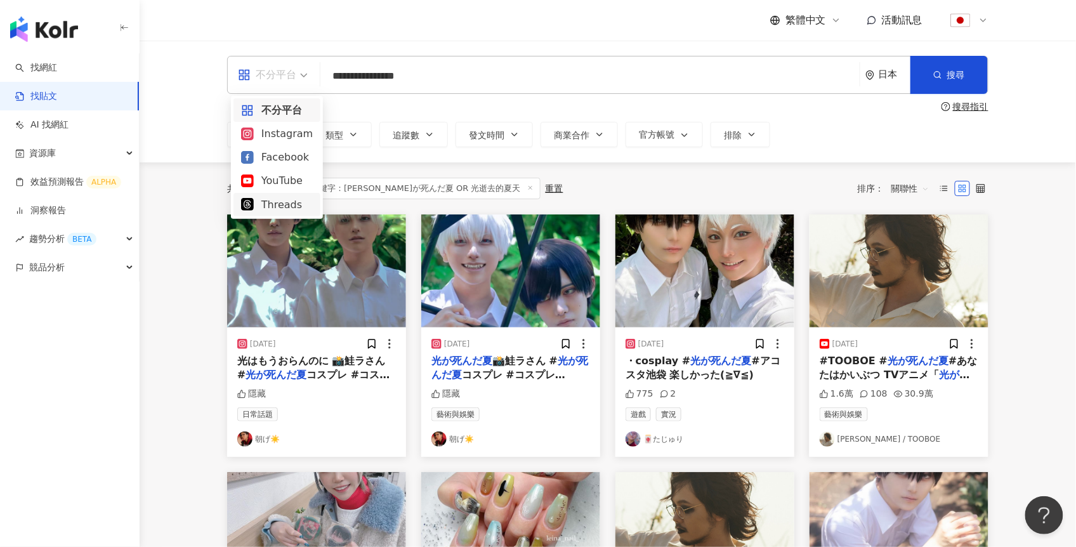
click at [282, 204] on div "Threads" at bounding box center [277, 205] width 72 height 16
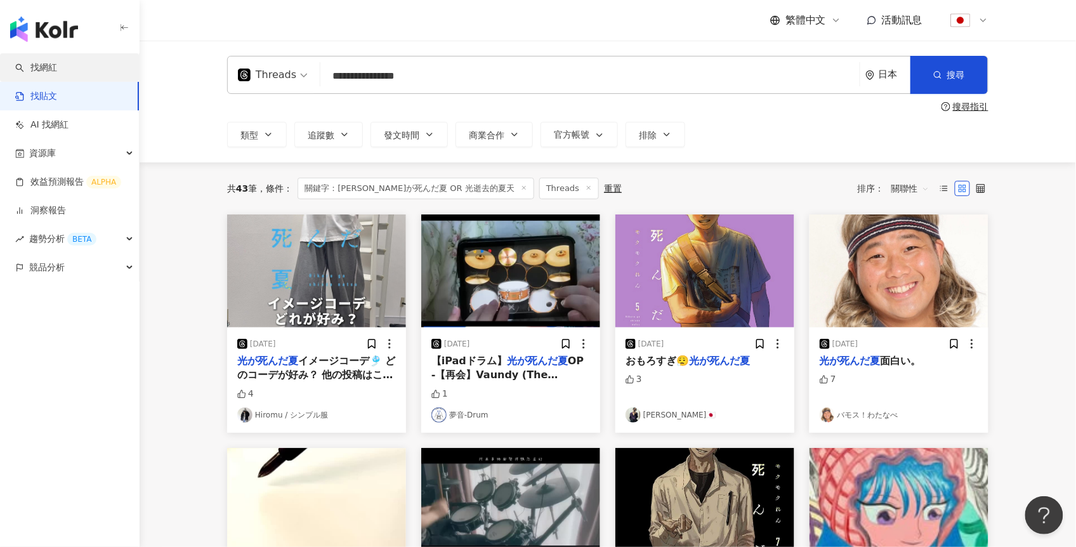
click at [50, 72] on link "找網紅" at bounding box center [36, 68] width 42 height 13
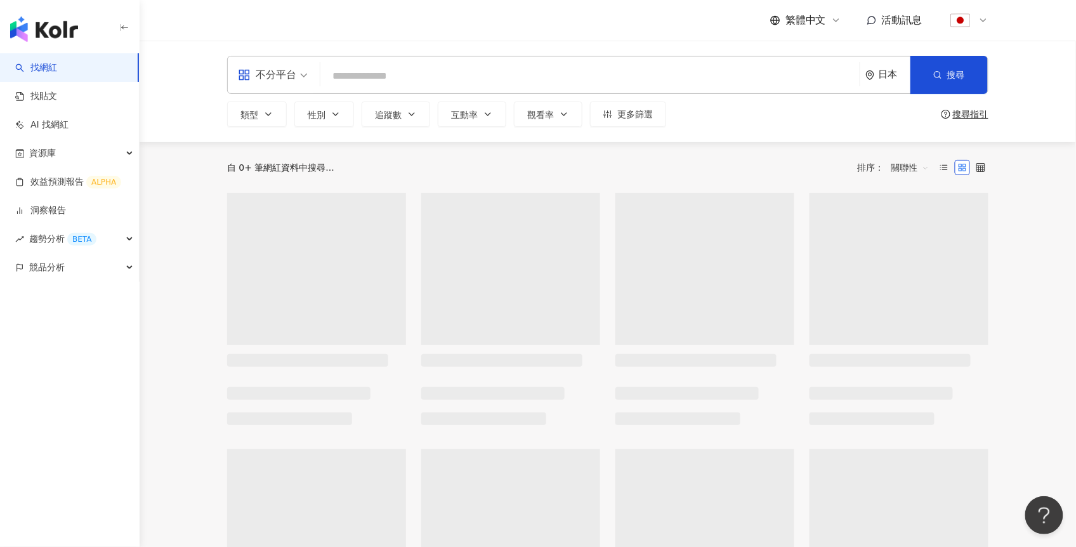
click at [282, 72] on div "不分平台" at bounding box center [267, 75] width 58 height 20
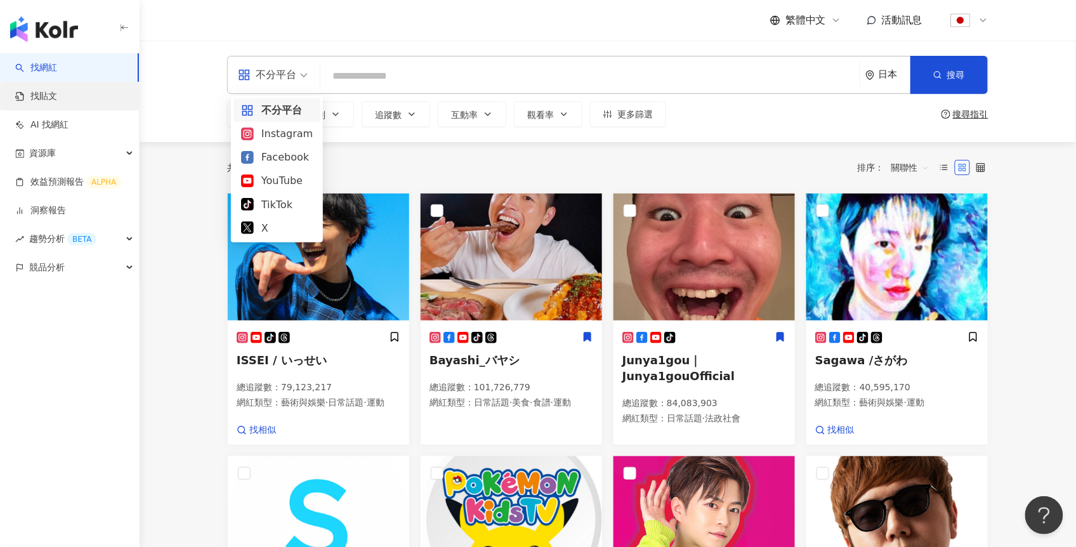
click at [57, 94] on link "找貼文" at bounding box center [36, 96] width 42 height 13
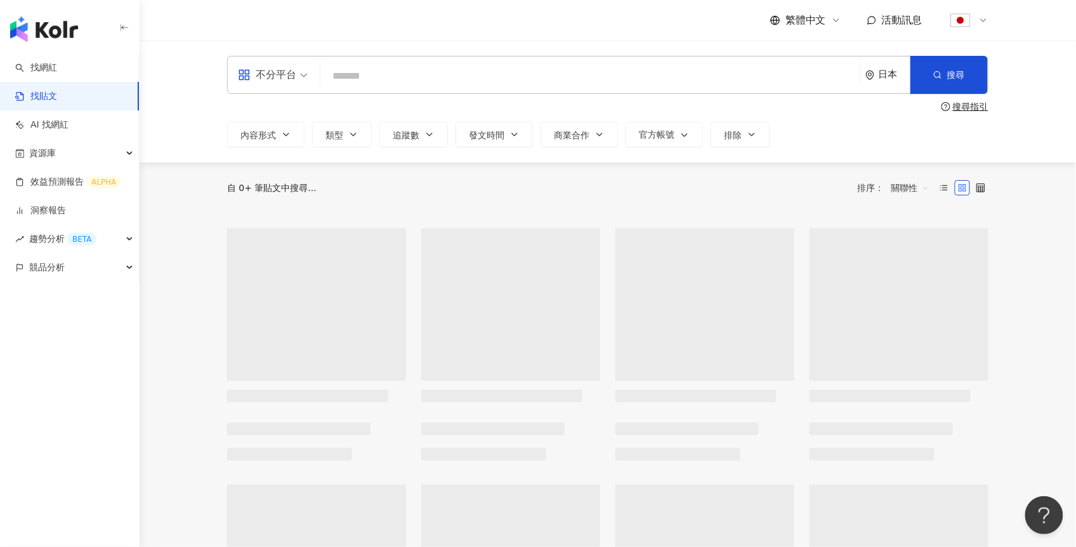
click at [412, 86] on input "search" at bounding box center [590, 75] width 529 height 27
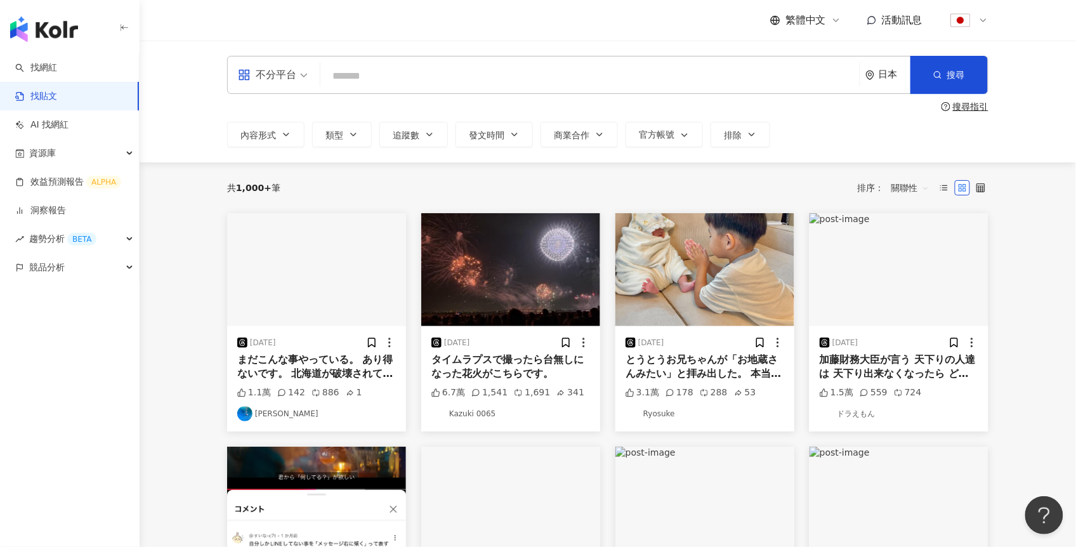
paste input "**********"
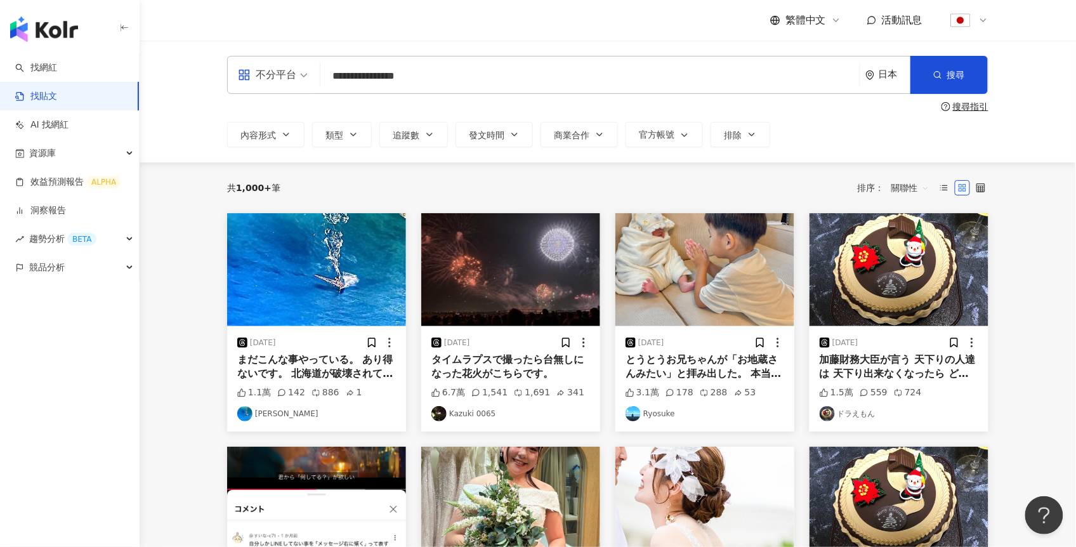
type input "**********"
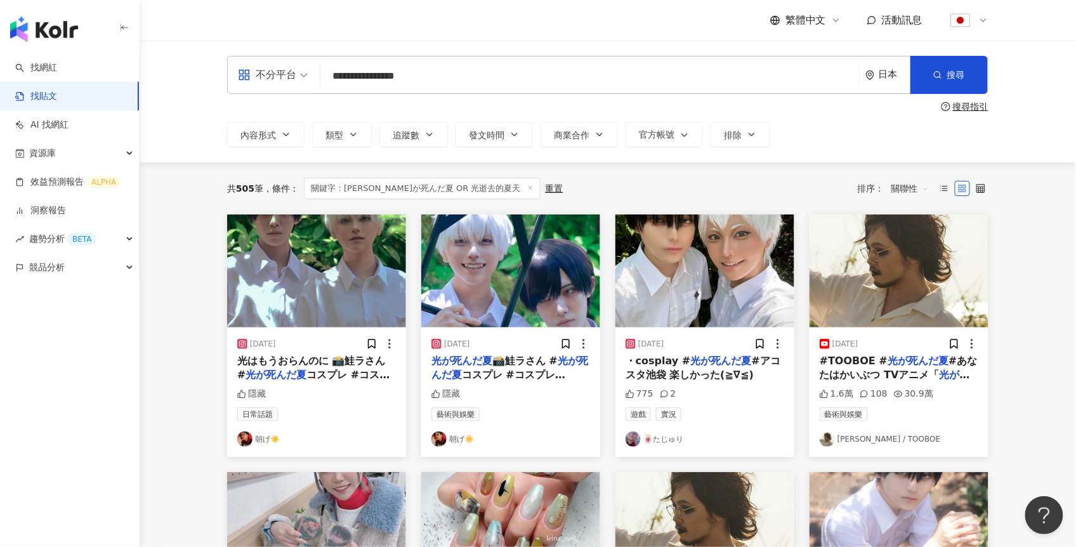
click at [886, 82] on div "日本" at bounding box center [887, 74] width 45 height 37
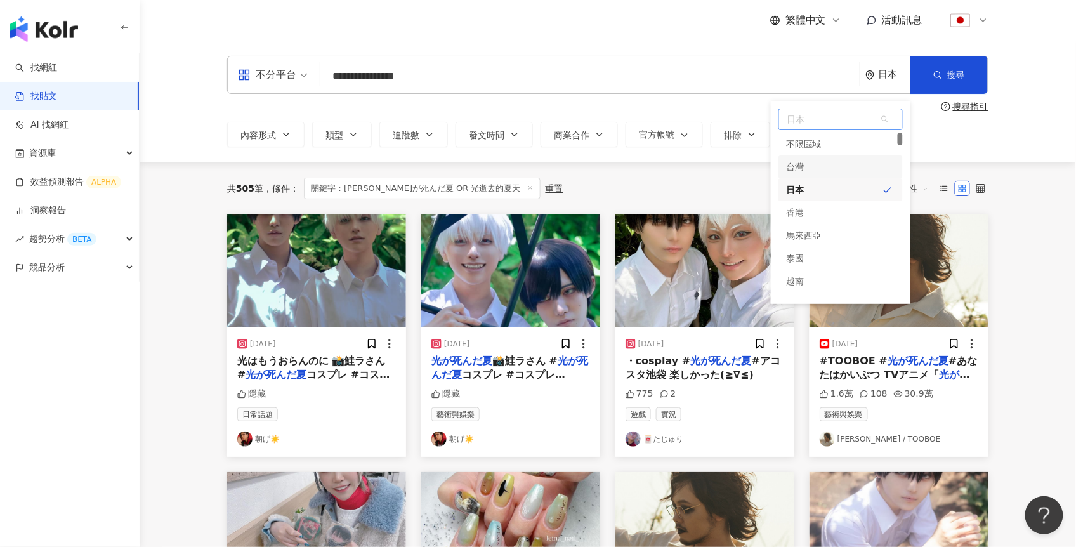
click at [794, 168] on div "台灣" at bounding box center [795, 166] width 18 height 23
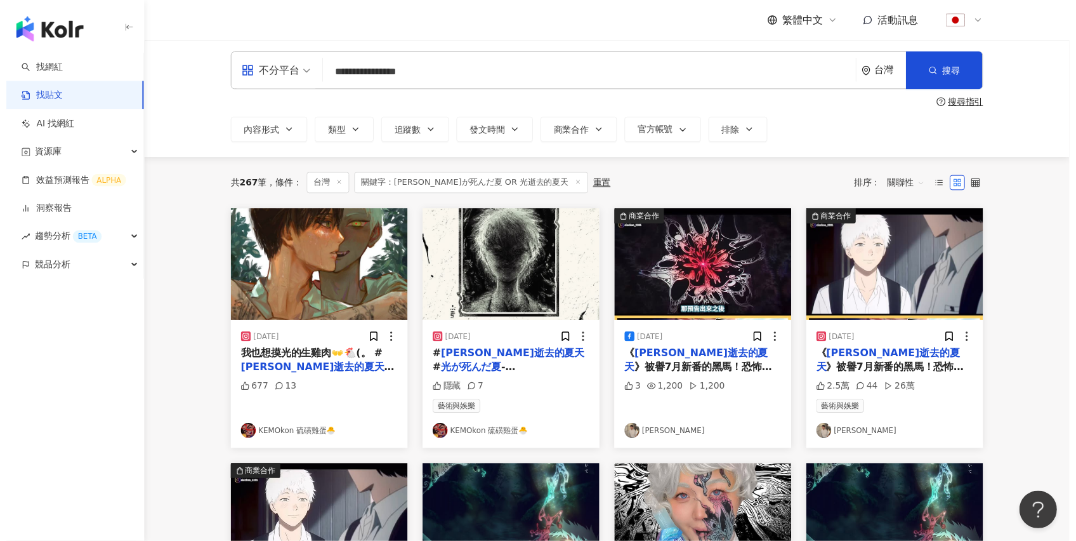
scroll to position [3, 0]
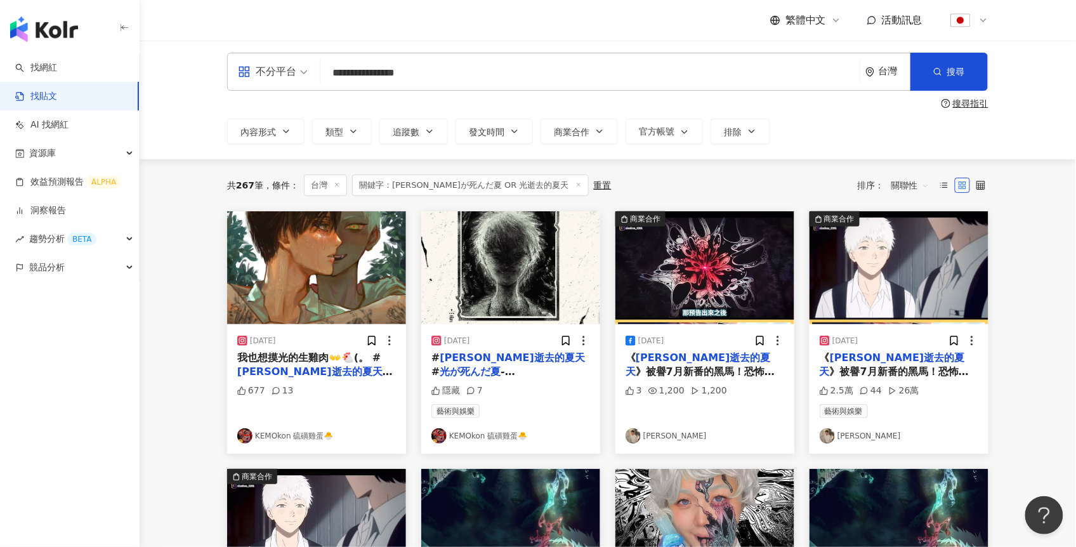
click at [824, 21] on span "繁體中文" at bounding box center [806, 20] width 41 height 14
click at [796, 121] on div "日本語" at bounding box center [811, 116] width 63 height 22
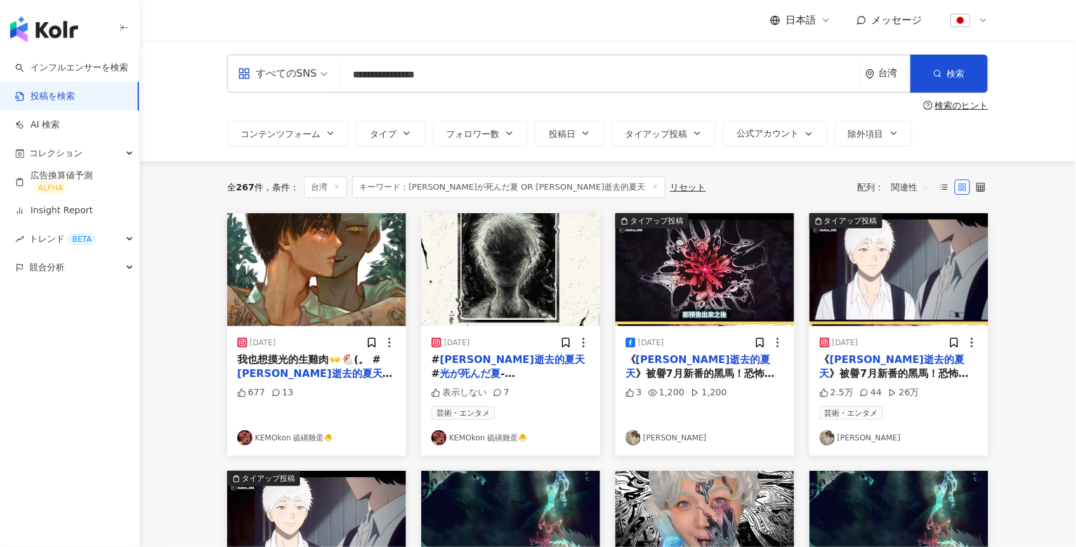
scroll to position [1, 0]
click at [970, 182] on span at bounding box center [962, 187] width 15 height 15
click at [975, 184] on label at bounding box center [980, 187] width 15 height 15
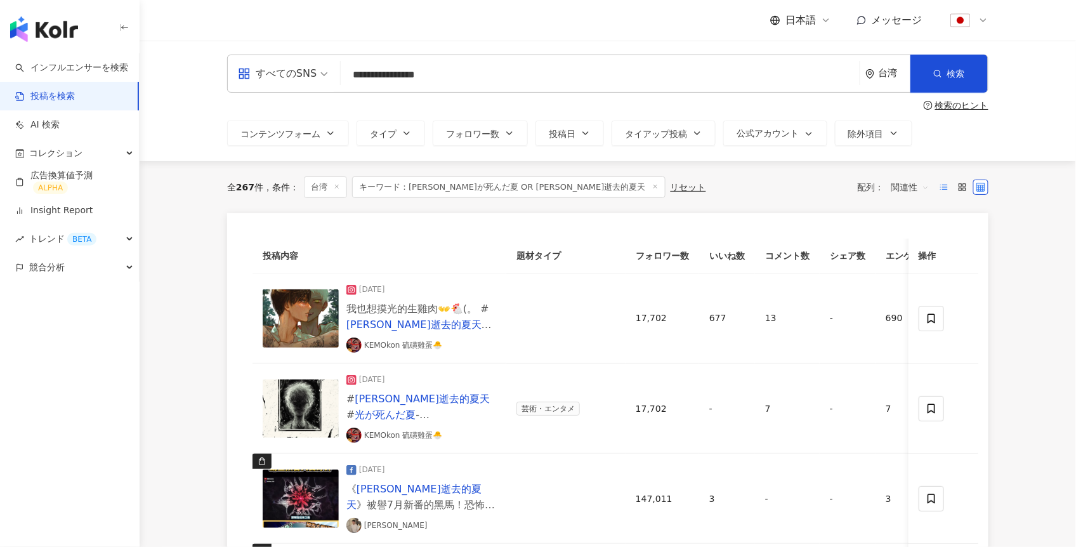
click at [943, 190] on icon at bounding box center [944, 187] width 9 height 9
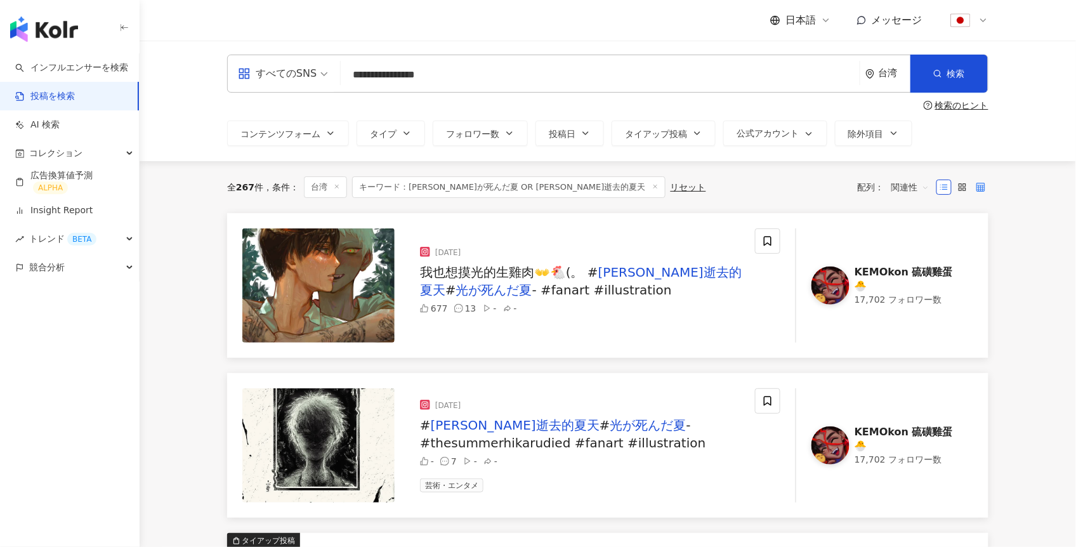
click at [986, 188] on label at bounding box center [980, 187] width 15 height 15
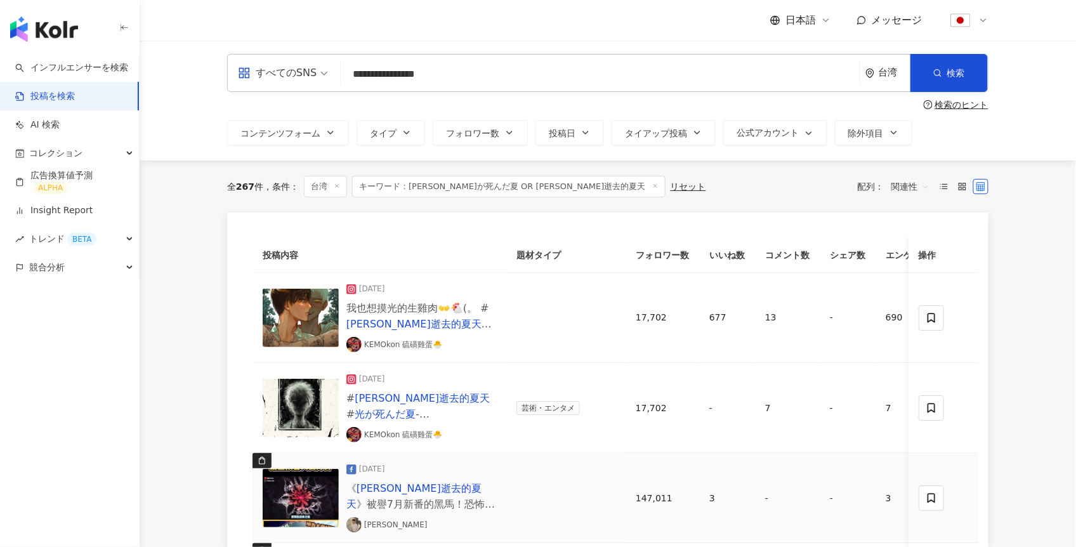
scroll to position [0, 0]
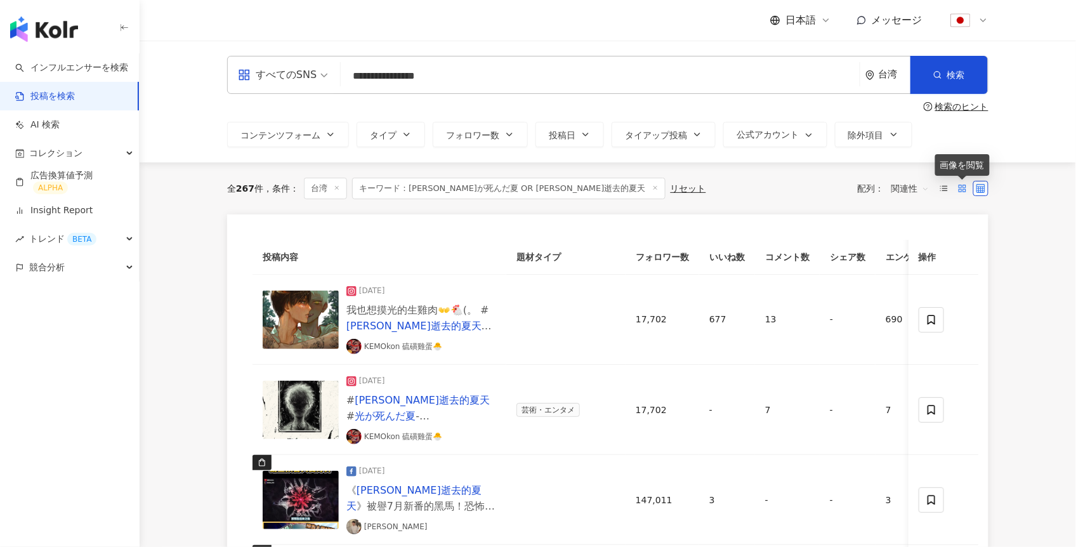
click at [964, 188] on icon at bounding box center [962, 188] width 9 height 9
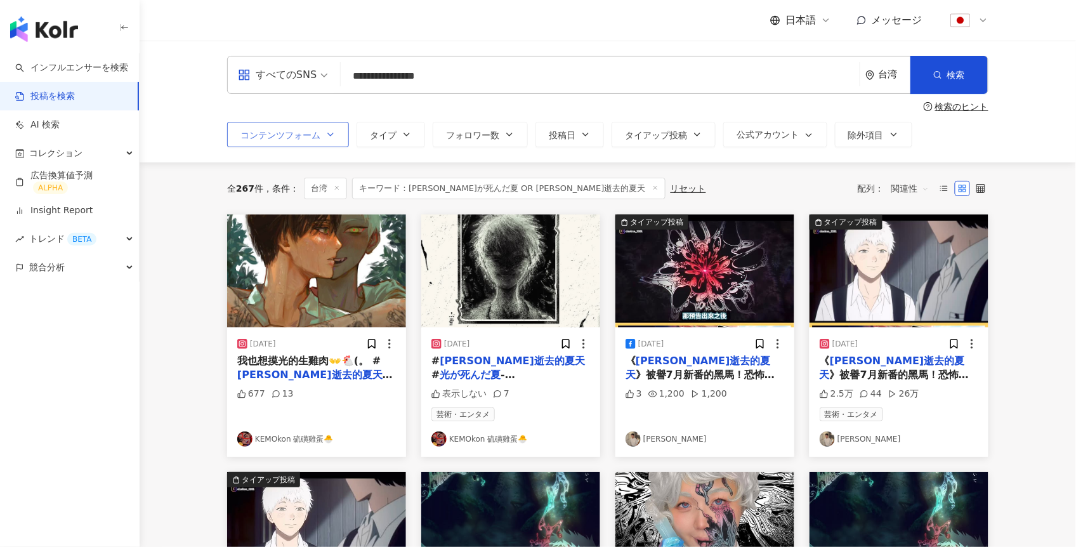
click at [327, 133] on icon "button" at bounding box center [331, 134] width 10 height 10
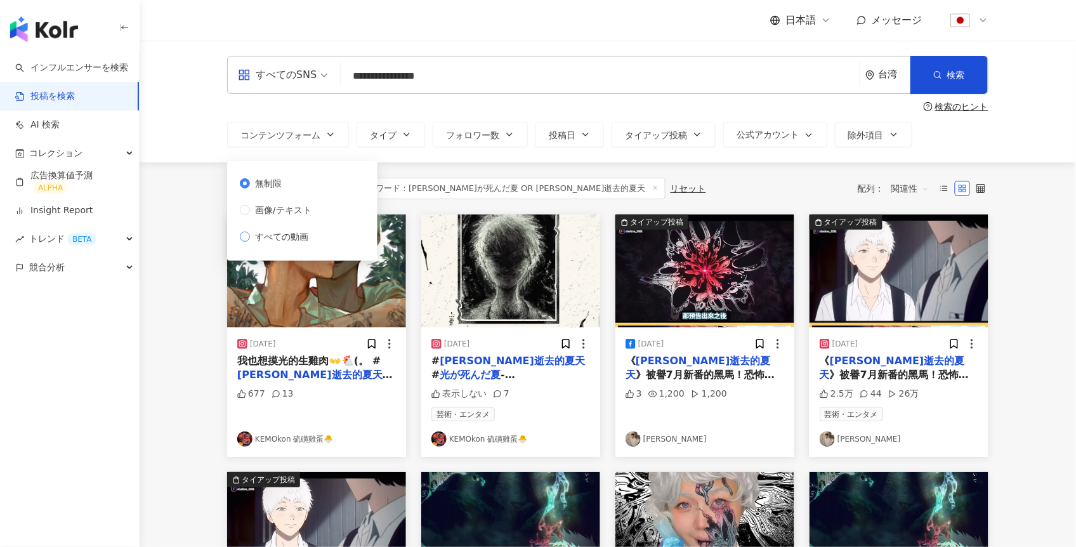
click at [265, 239] on span "すべての動画" at bounding box center [281, 237] width 63 height 14
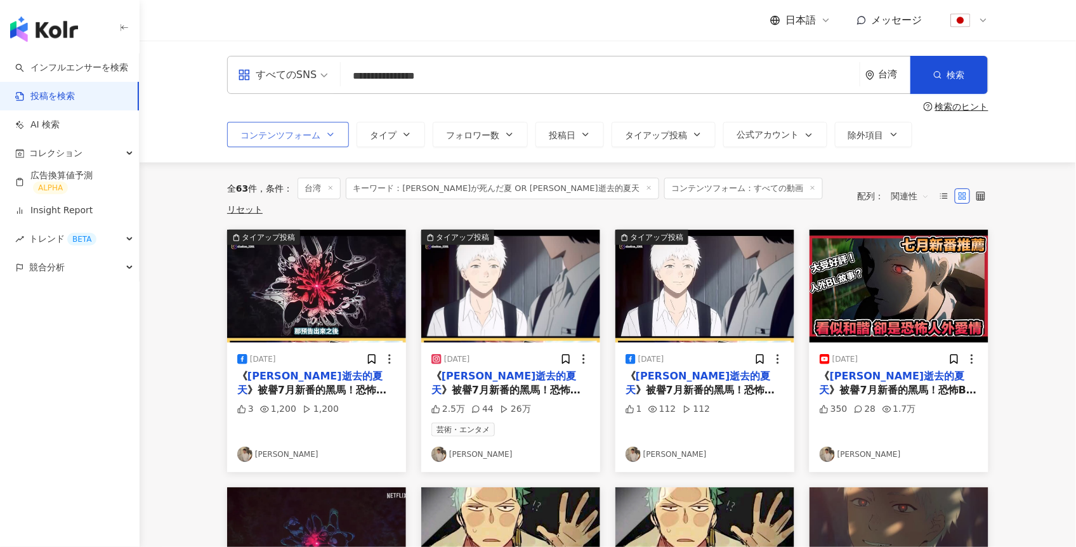
click at [280, 127] on button "コンテンツフォーム" at bounding box center [288, 134] width 122 height 25
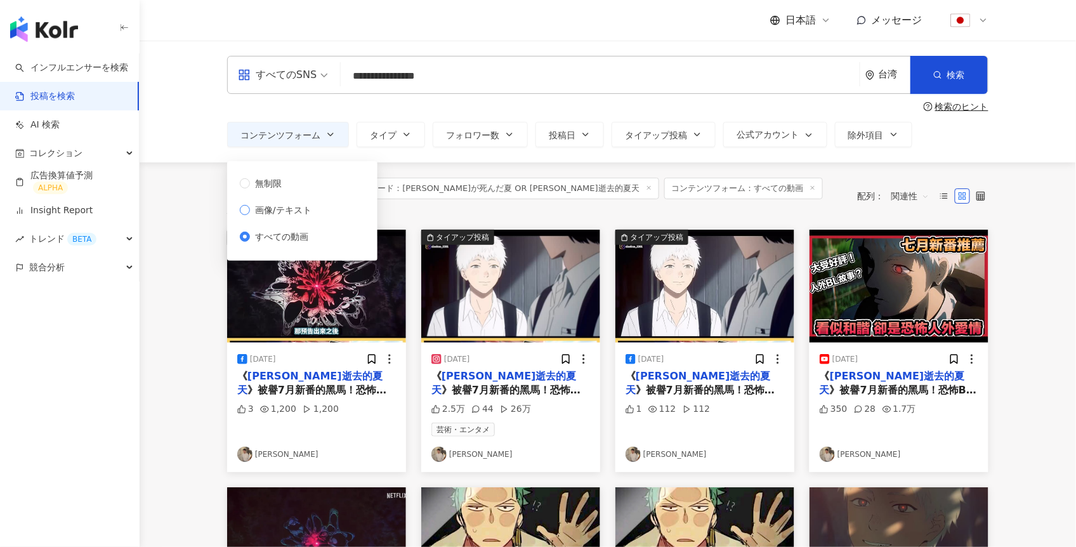
click at [273, 208] on span "画像/テキスト" at bounding box center [283, 210] width 67 height 14
click at [258, 187] on span "無制限" at bounding box center [268, 183] width 37 height 14
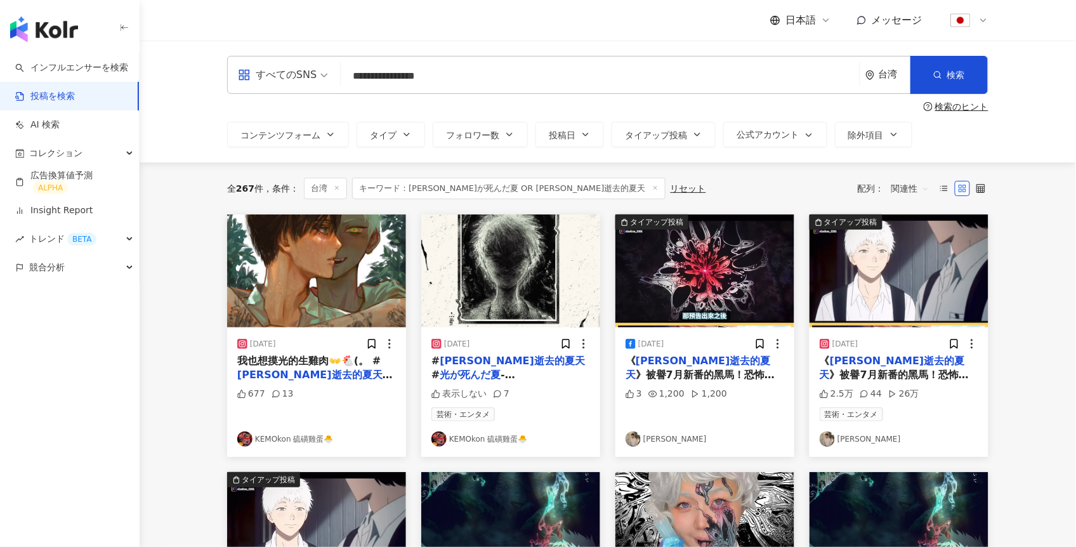
click at [915, 191] on span "関連性" at bounding box center [910, 188] width 38 height 20
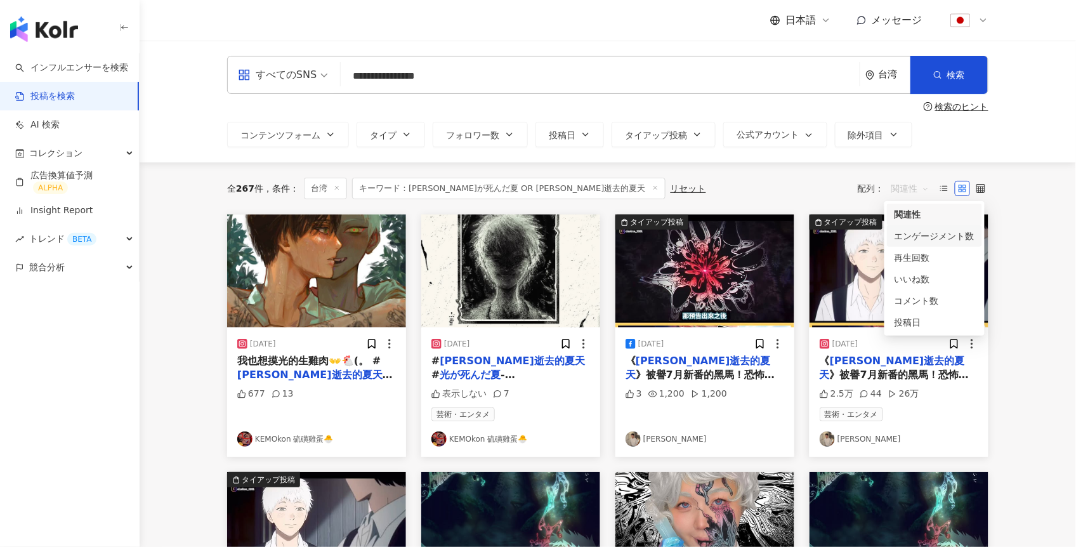
click at [928, 238] on div "エンゲージメント数" at bounding box center [935, 236] width 80 height 14
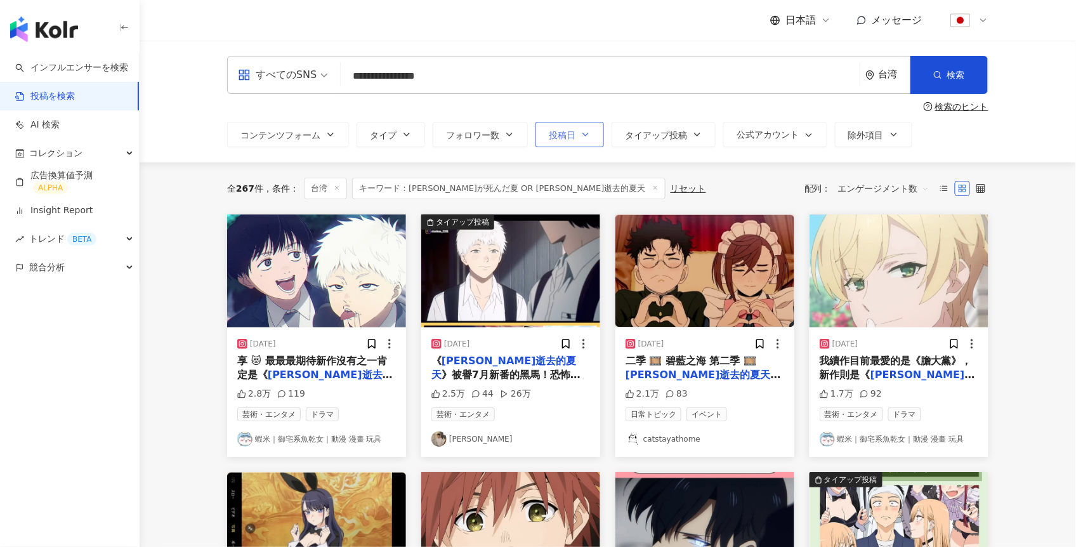
click at [544, 133] on button "投稿日" at bounding box center [570, 134] width 69 height 25
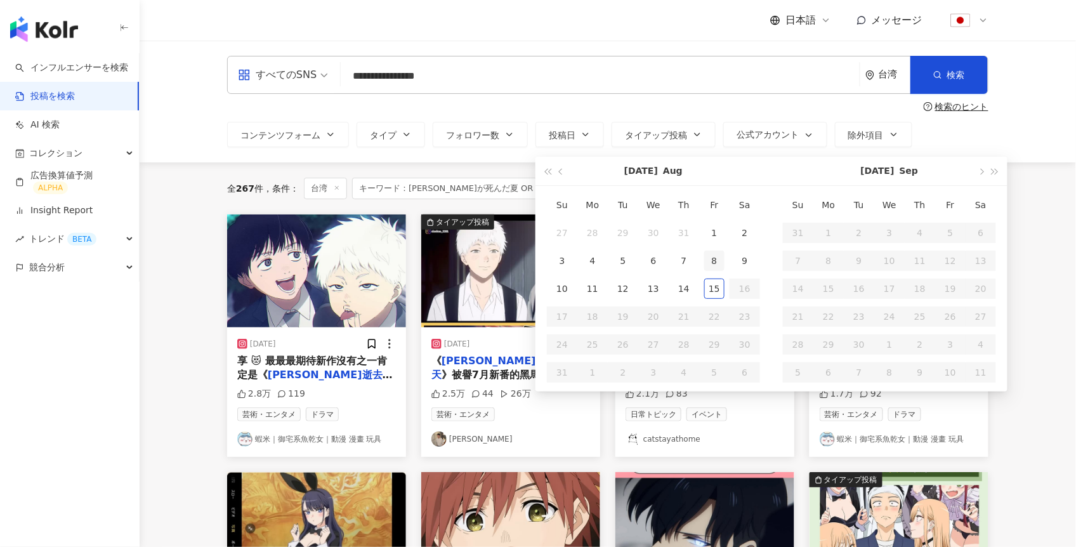
type input "**********"
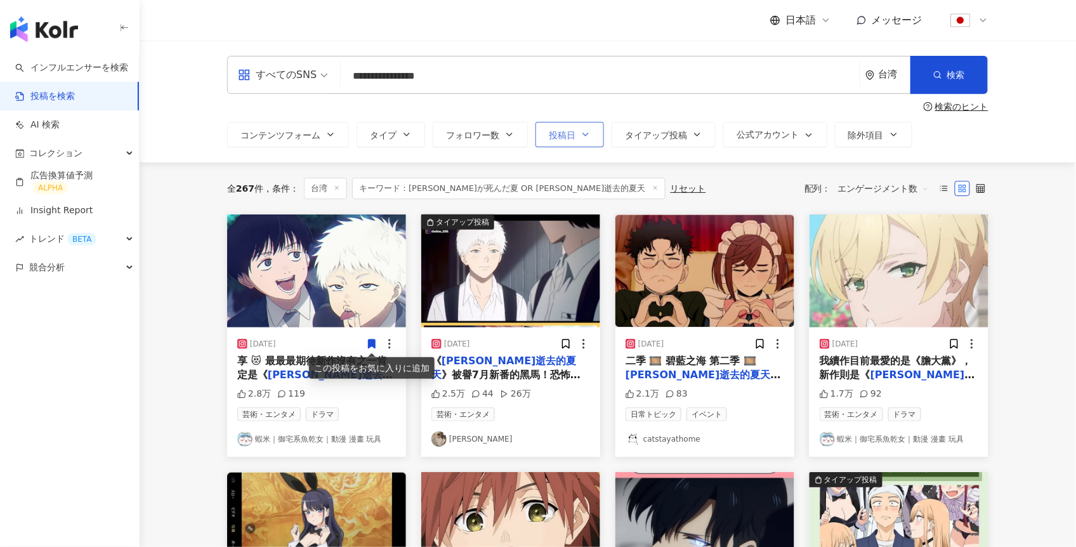
click at [595, 133] on button "投稿日" at bounding box center [570, 134] width 69 height 25
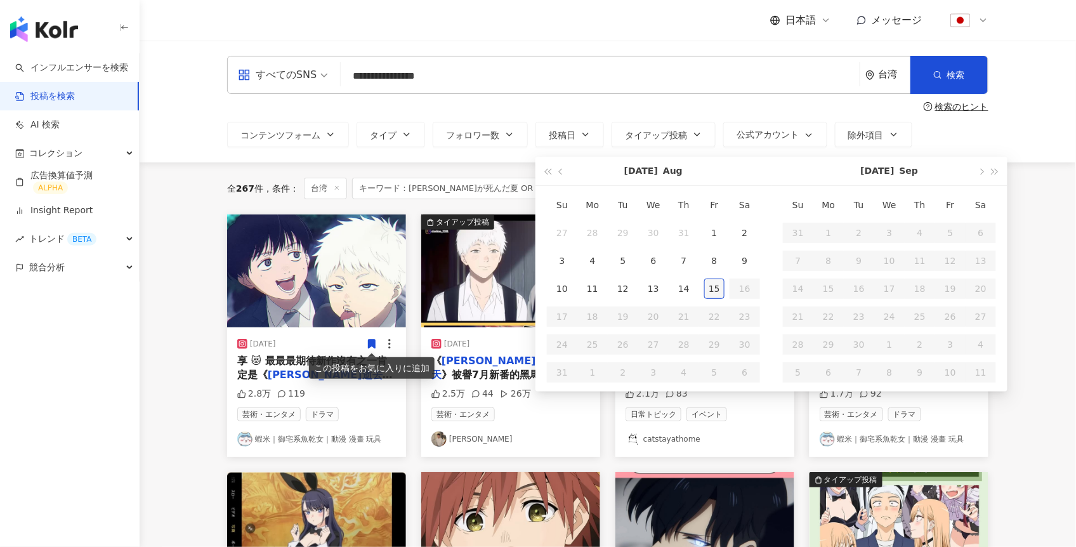
type input "**********"
click at [715, 288] on div "15" at bounding box center [714, 289] width 20 height 20
type input "**********"
click at [548, 172] on span "button" at bounding box center [547, 171] width 6 height 6
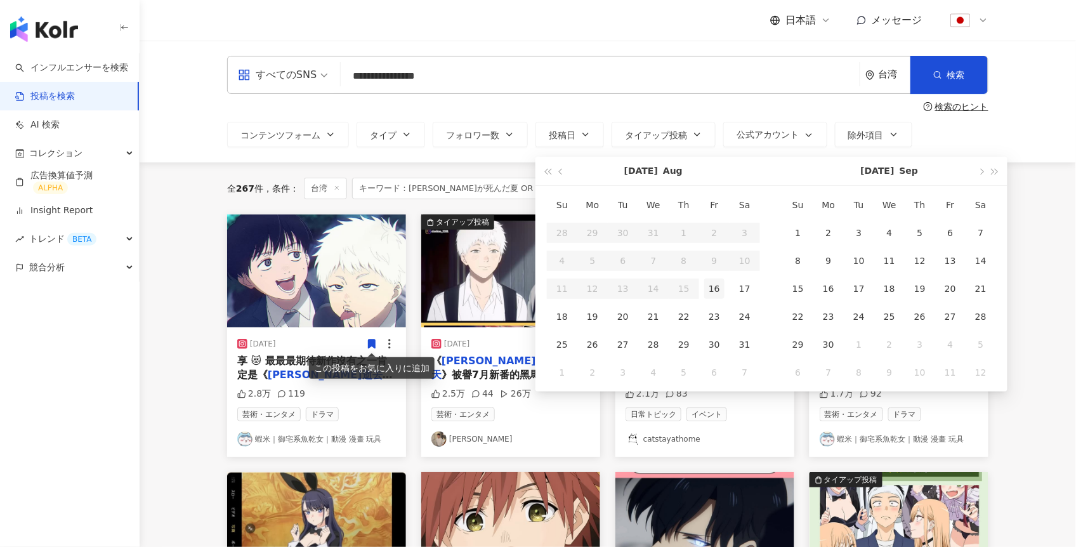
type input "**********"
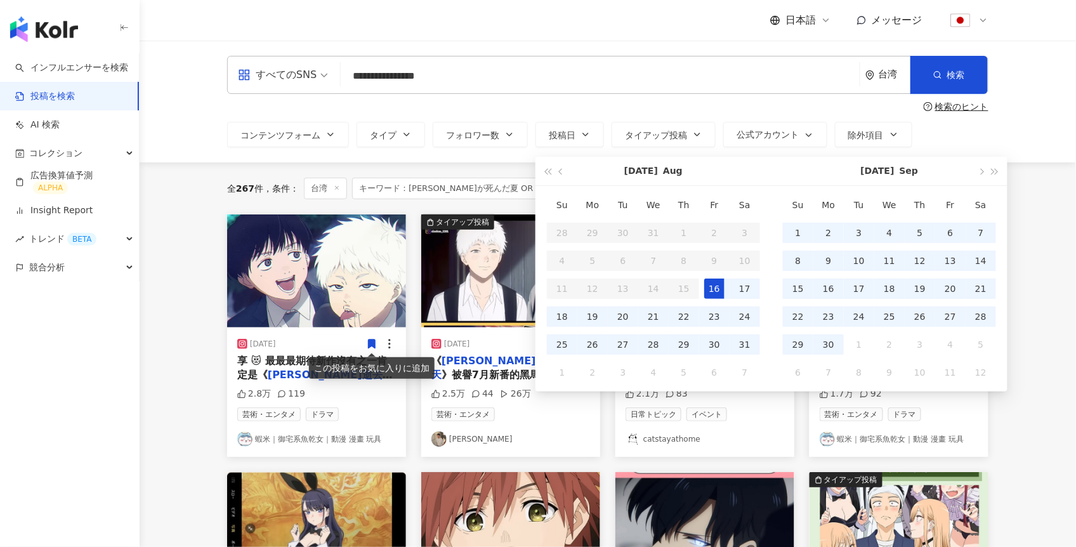
click at [711, 294] on div "16" at bounding box center [714, 289] width 20 height 20
type input "**********"
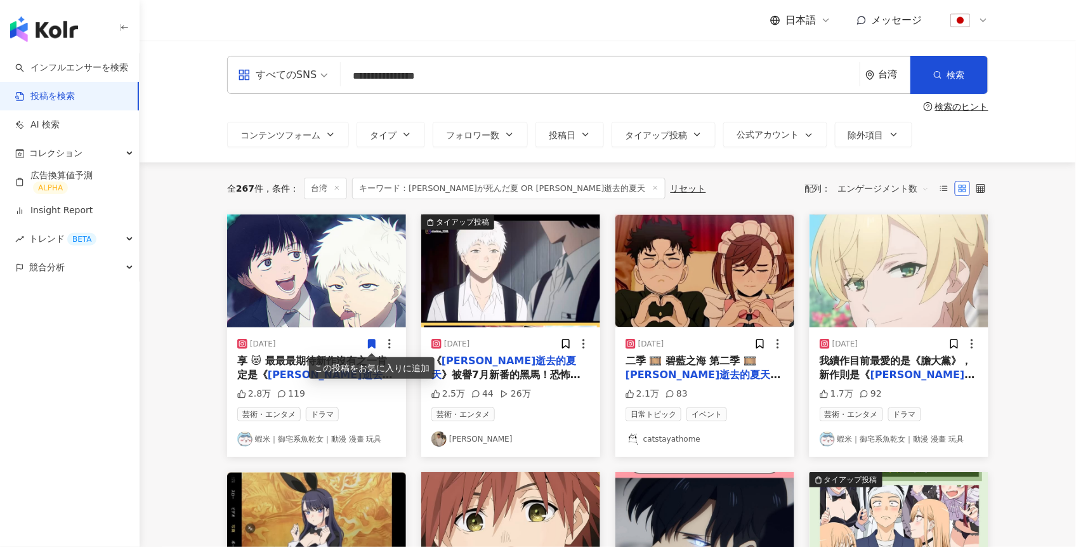
type input "**********"
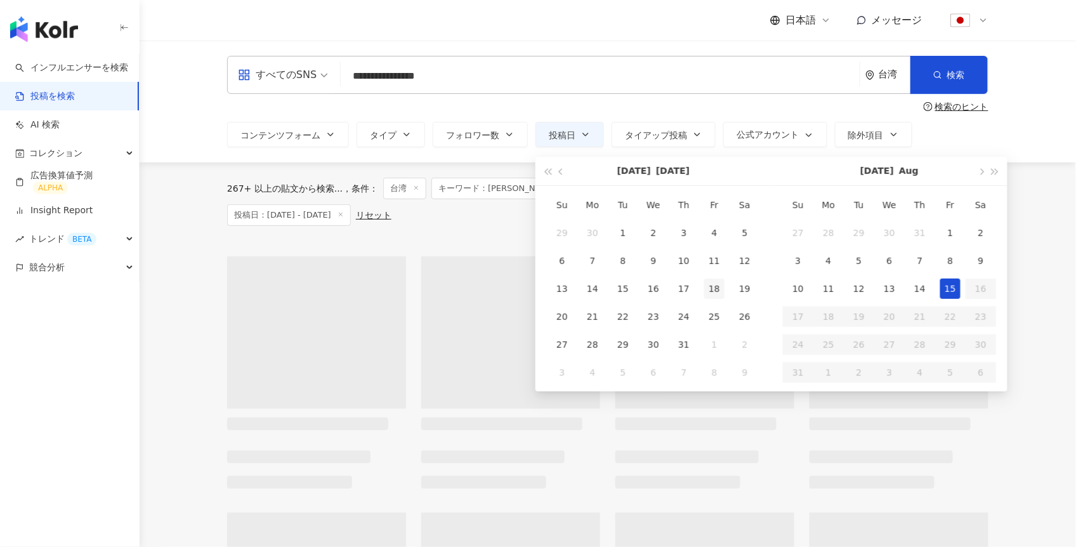
type input "**********"
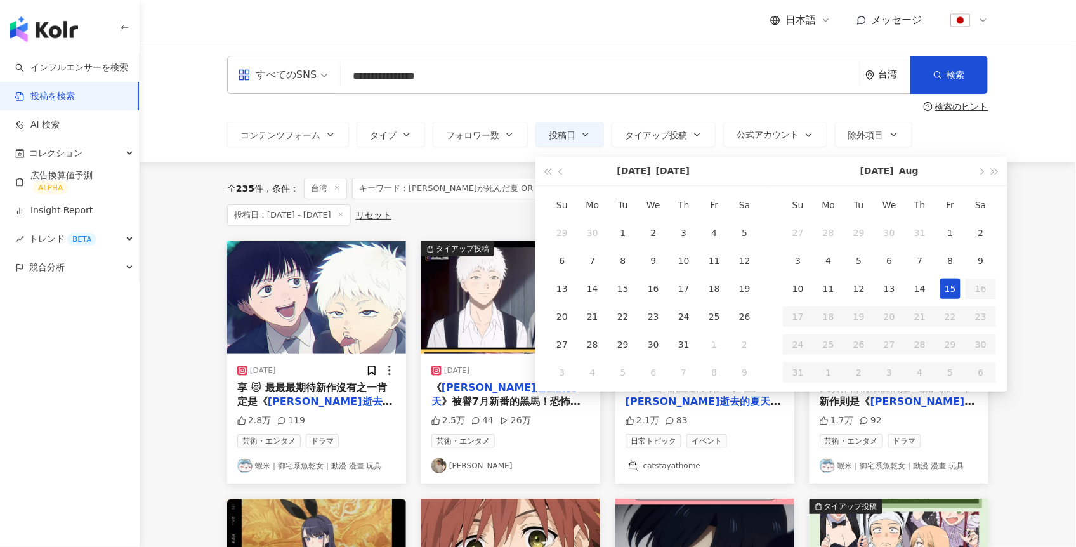
type input "**********"
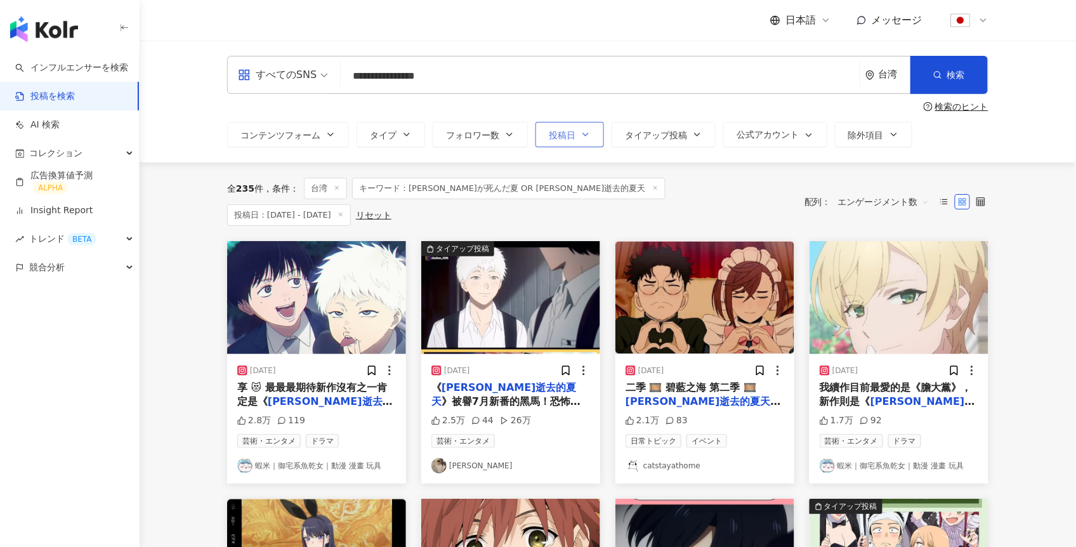
click at [562, 142] on button "投稿日" at bounding box center [570, 134] width 69 height 25
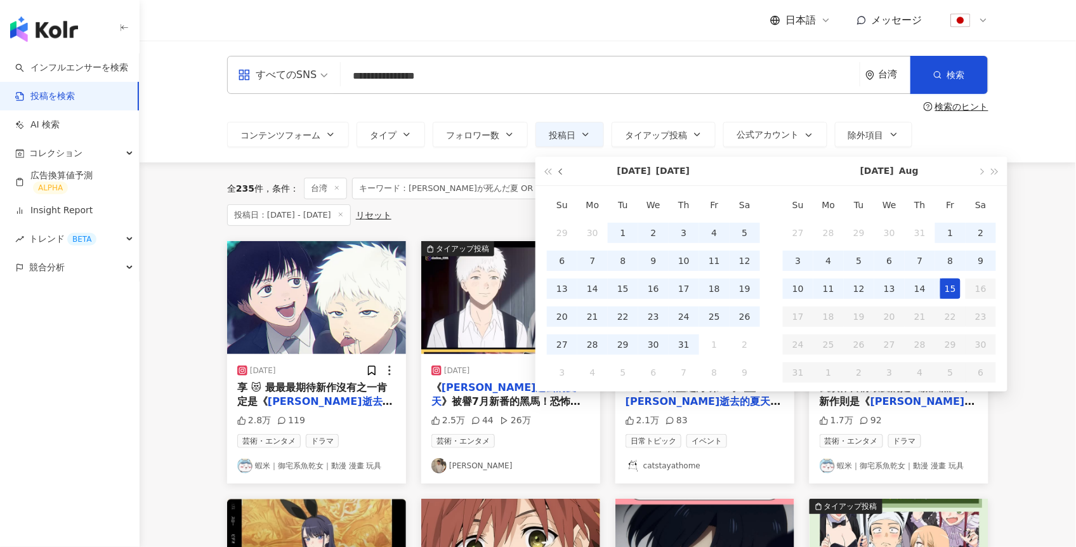
click at [562, 170] on span "button" at bounding box center [562, 171] width 6 height 6
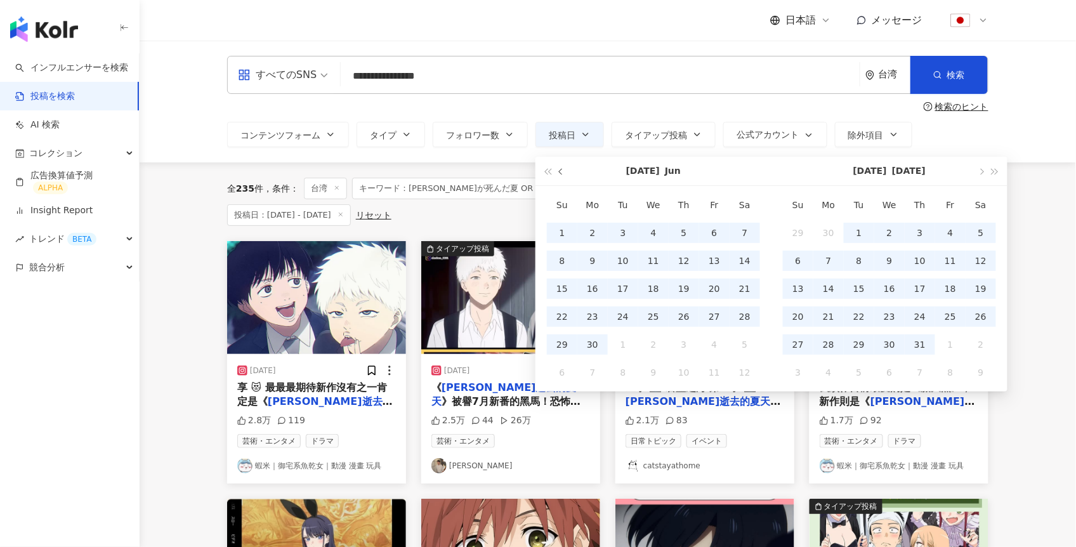
click at [562, 170] on span "button" at bounding box center [562, 171] width 6 height 6
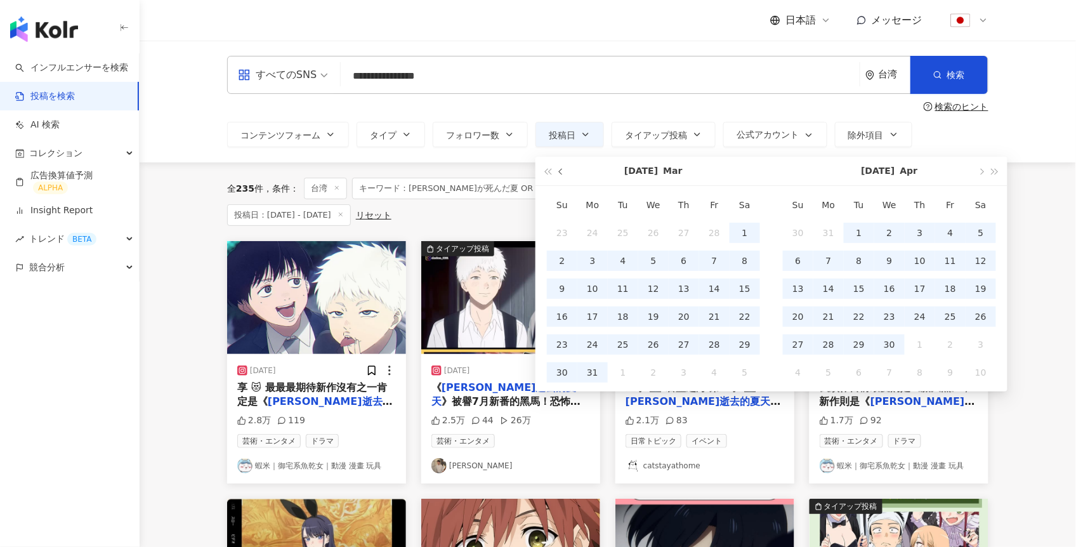
click at [562, 170] on span "button" at bounding box center [562, 171] width 6 height 6
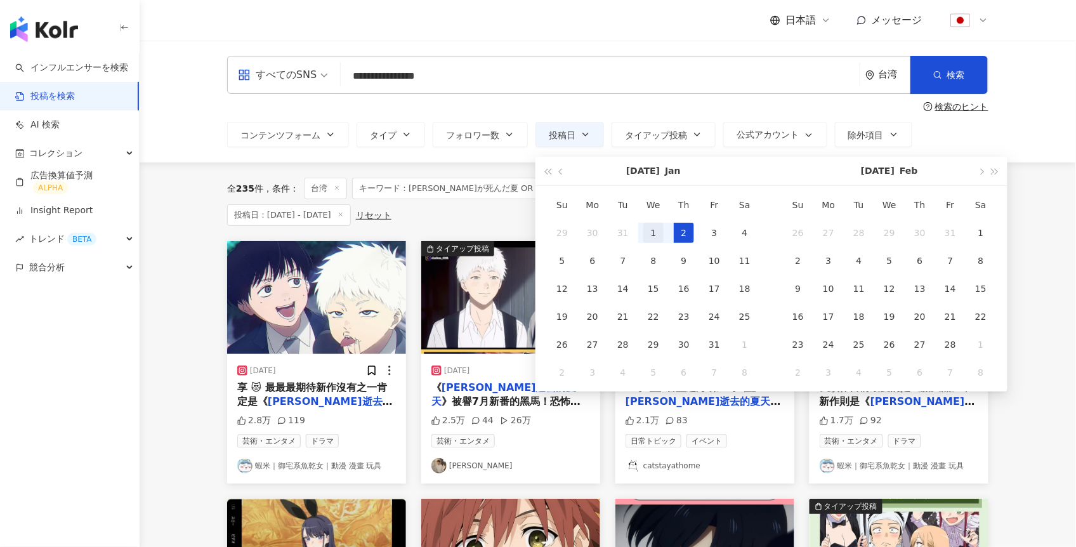
type input "**********"
click at [648, 232] on div "1" at bounding box center [653, 233] width 20 height 20
click at [982, 171] on span "button" at bounding box center [981, 171] width 6 height 6
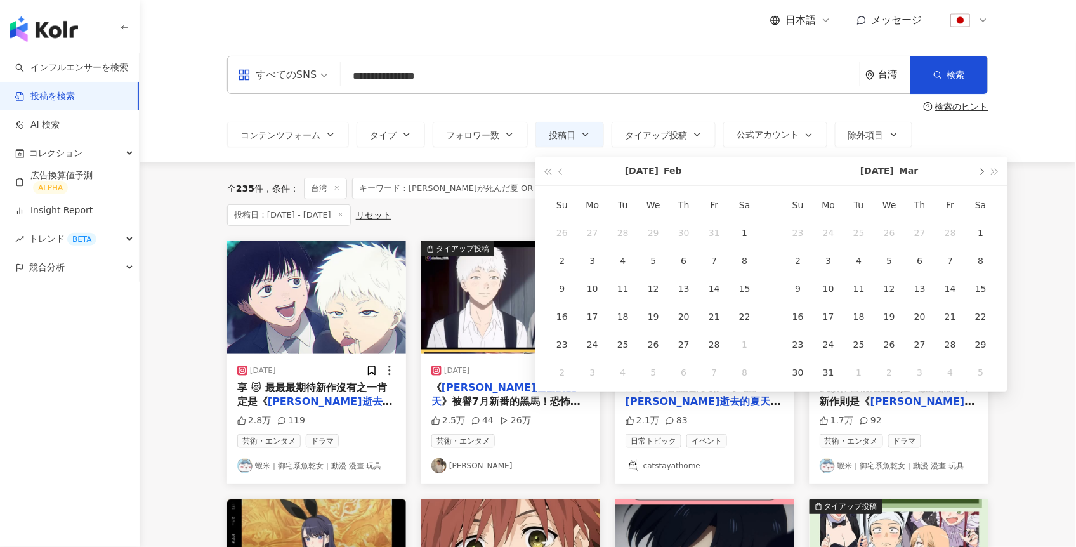
click at [982, 171] on span "button" at bounding box center [981, 171] width 6 height 6
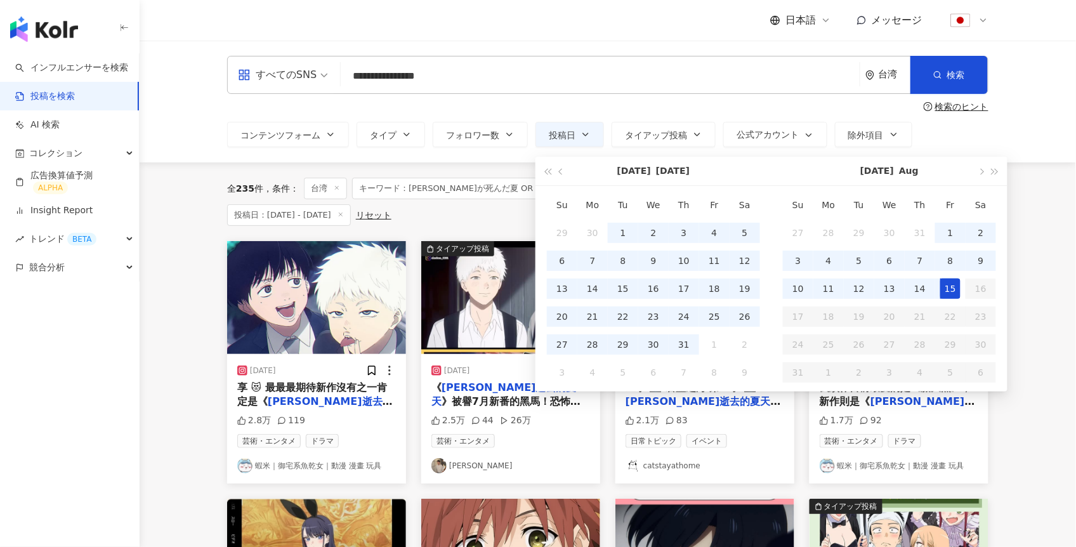
click at [949, 293] on div "15" at bounding box center [950, 289] width 20 height 20
type input "**********"
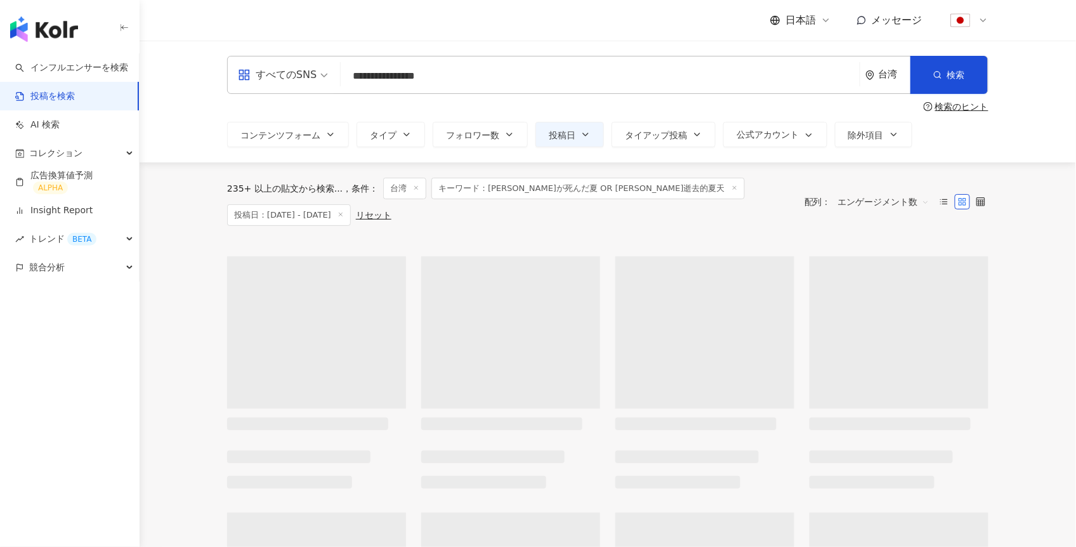
type input "**********"
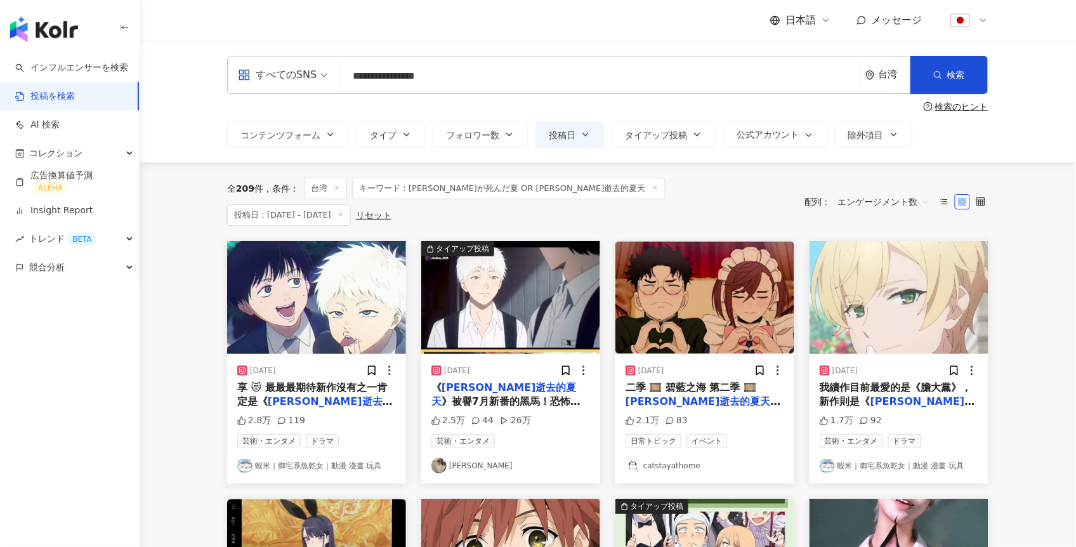
click at [522, 285] on img at bounding box center [510, 297] width 179 height 113
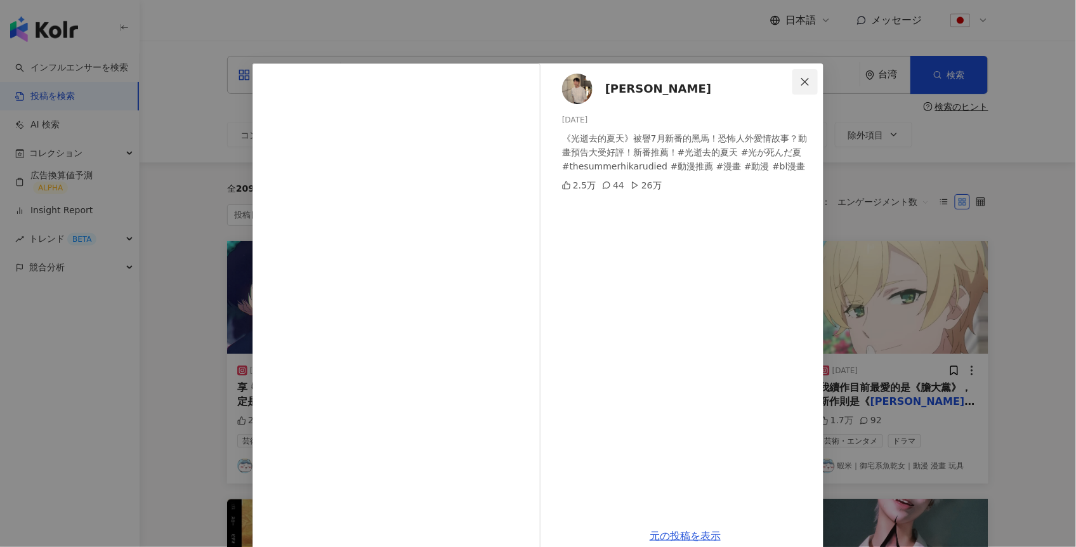
click at [803, 83] on icon "close" at bounding box center [805, 82] width 10 height 10
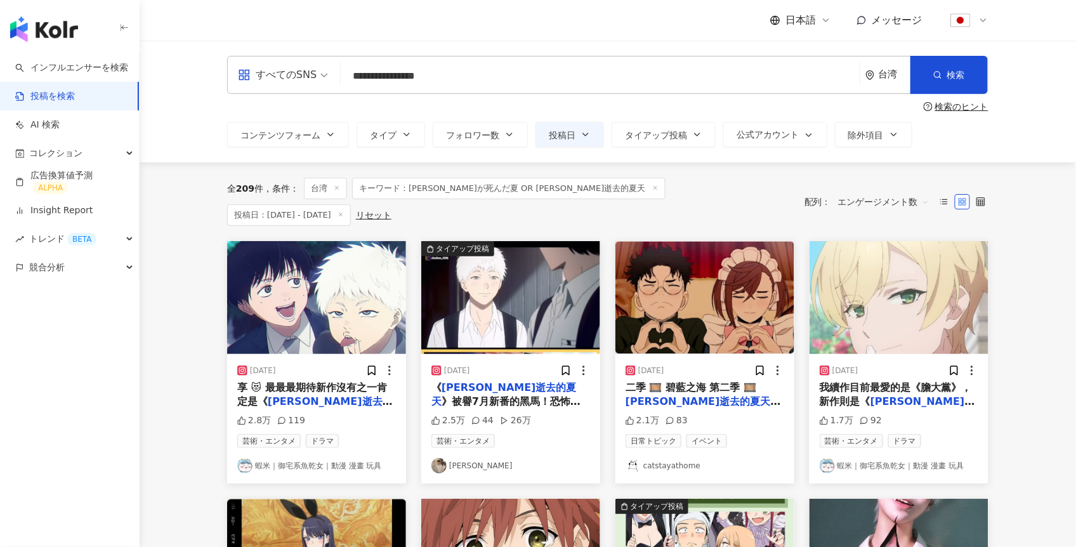
drag, startPoint x: 352, startPoint y: 76, endPoint x: 491, endPoint y: 76, distance: 139.0
click at [491, 76] on input "**********" at bounding box center [600, 75] width 509 height 27
click at [60, 269] on span "競合分析" at bounding box center [47, 267] width 36 height 29
click at [65, 327] on link "キーワードメンション分析" at bounding box center [79, 324] width 98 height 25
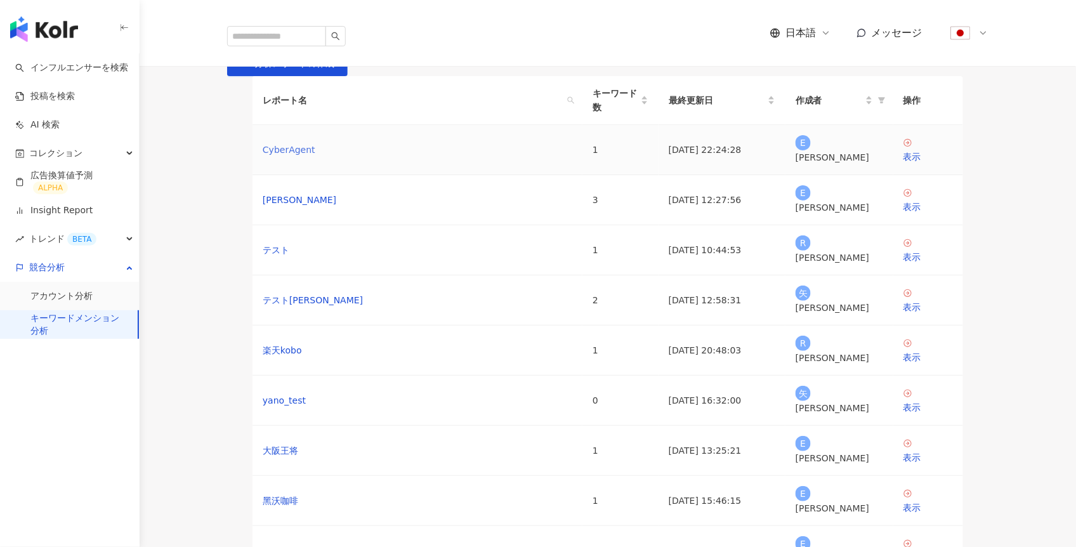
click at [288, 157] on link "CyberAgent" at bounding box center [289, 150] width 53 height 14
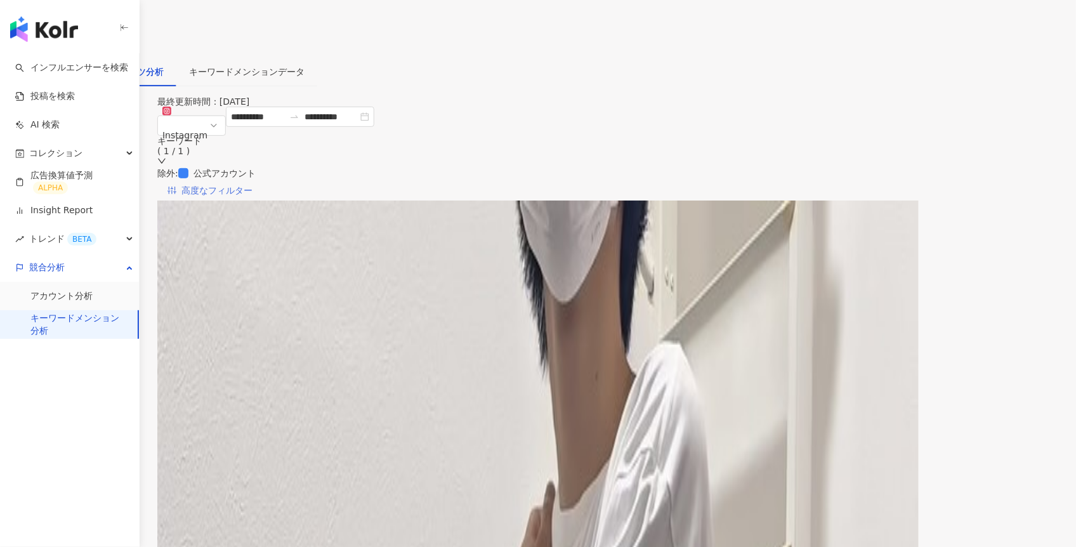
scroll to position [84, 0]
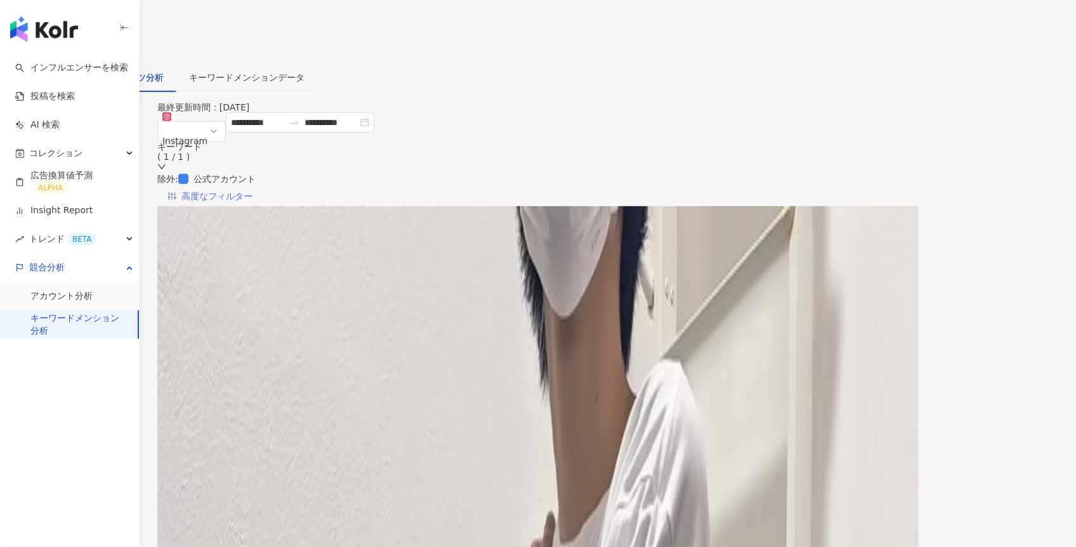
click at [253, 187] on span "高度なフィルター" at bounding box center [216, 197] width 71 height 20
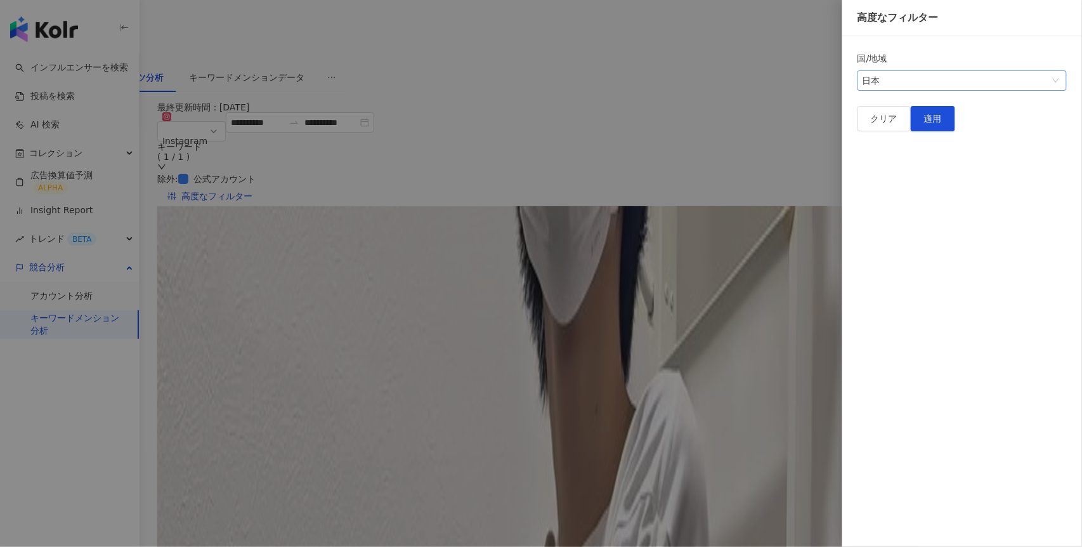
click at [933, 89] on span "日本" at bounding box center [962, 80] width 199 height 19
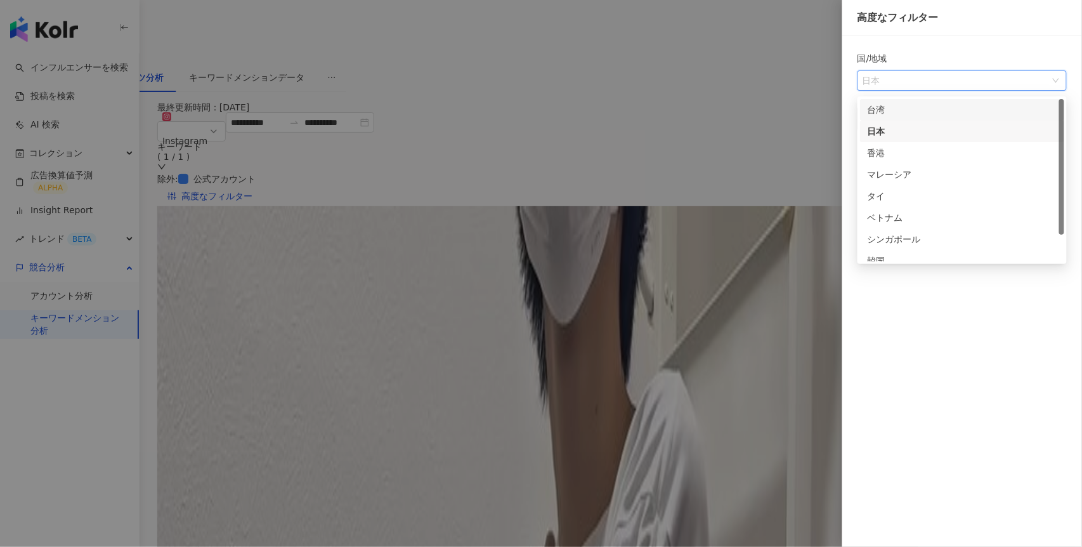
click at [900, 114] on div "台湾" at bounding box center [962, 110] width 189 height 14
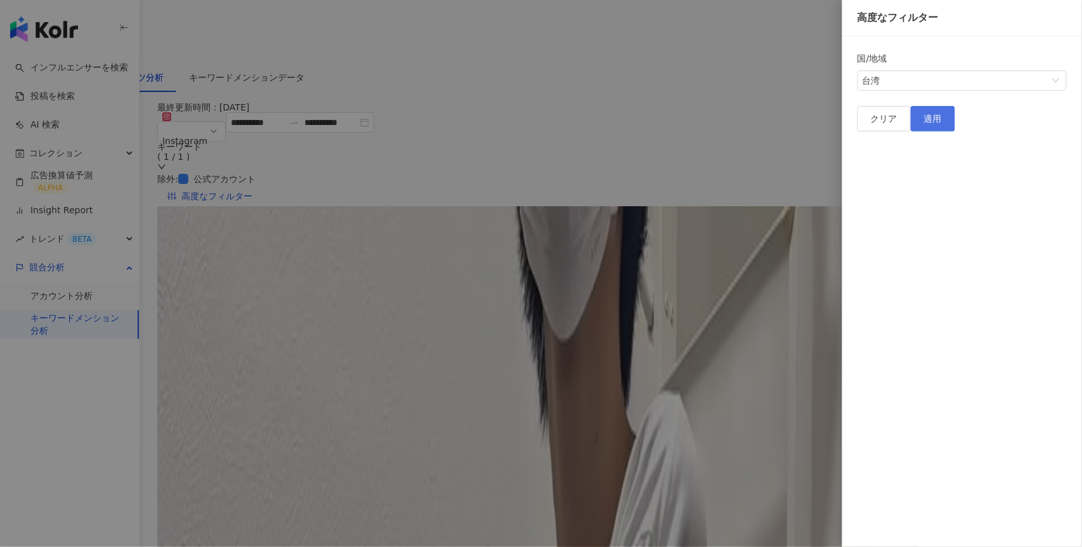
click at [956, 131] on button "適用" at bounding box center [933, 118] width 44 height 25
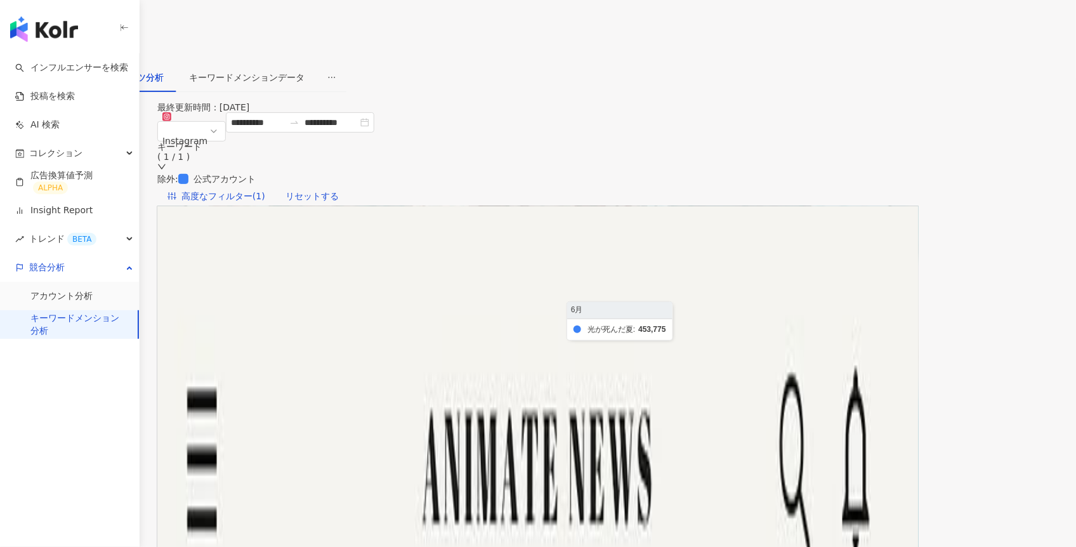
click at [739, 282] on foreignobject at bounding box center [548, 406] width 731 height 254
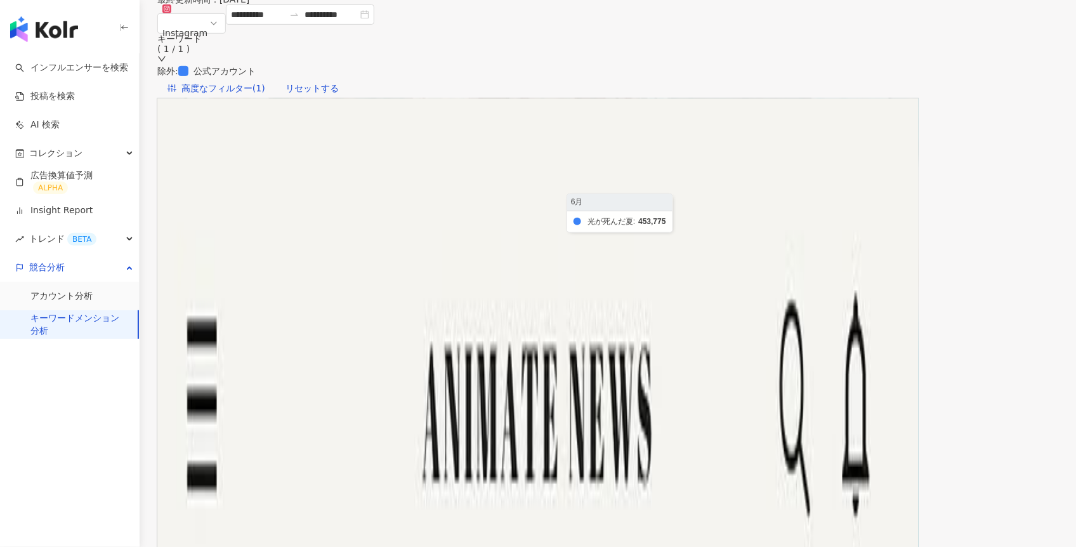
scroll to position [186, 0]
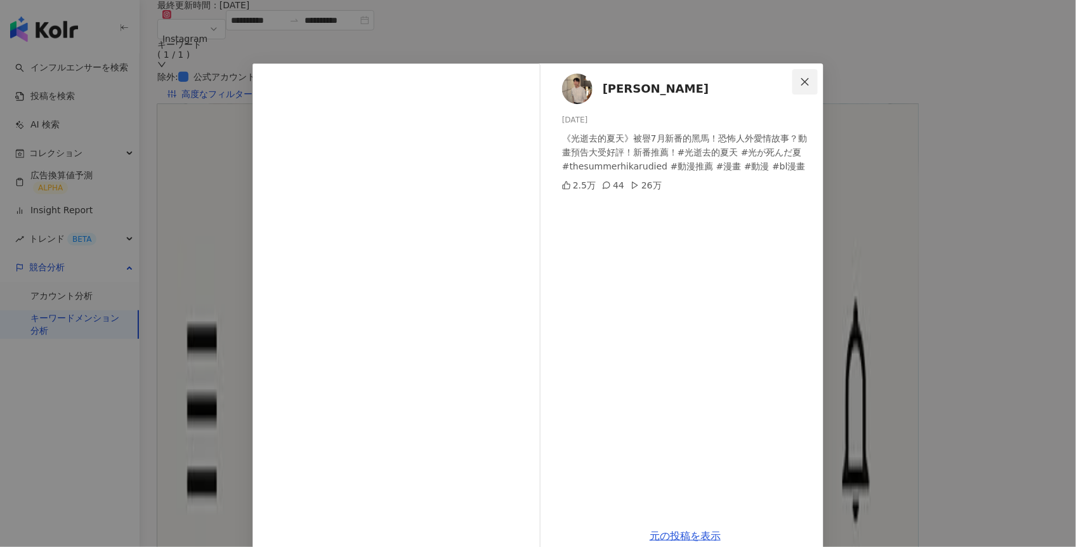
click at [807, 82] on icon "close" at bounding box center [805, 82] width 10 height 10
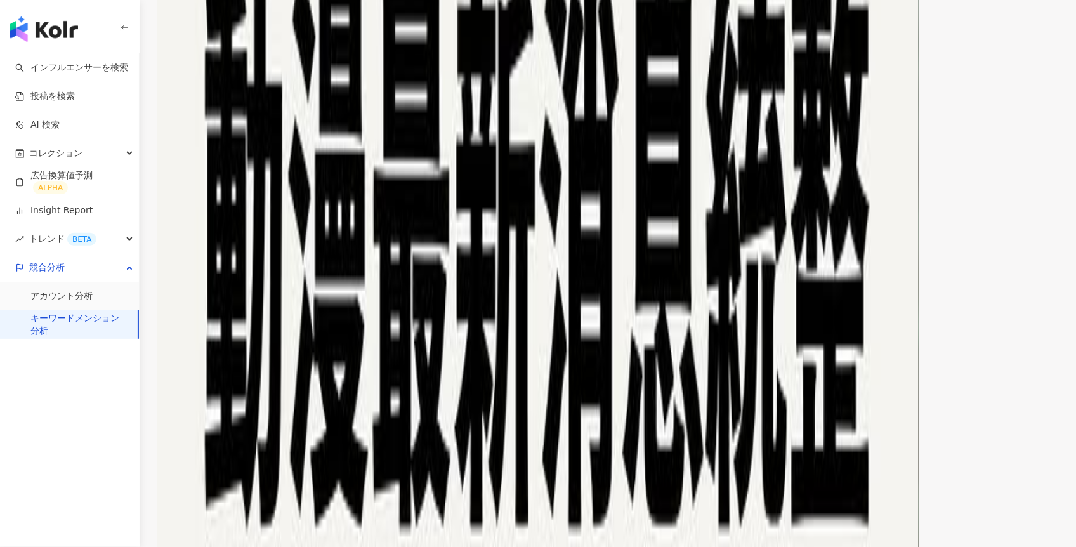
scroll to position [1586, 0]
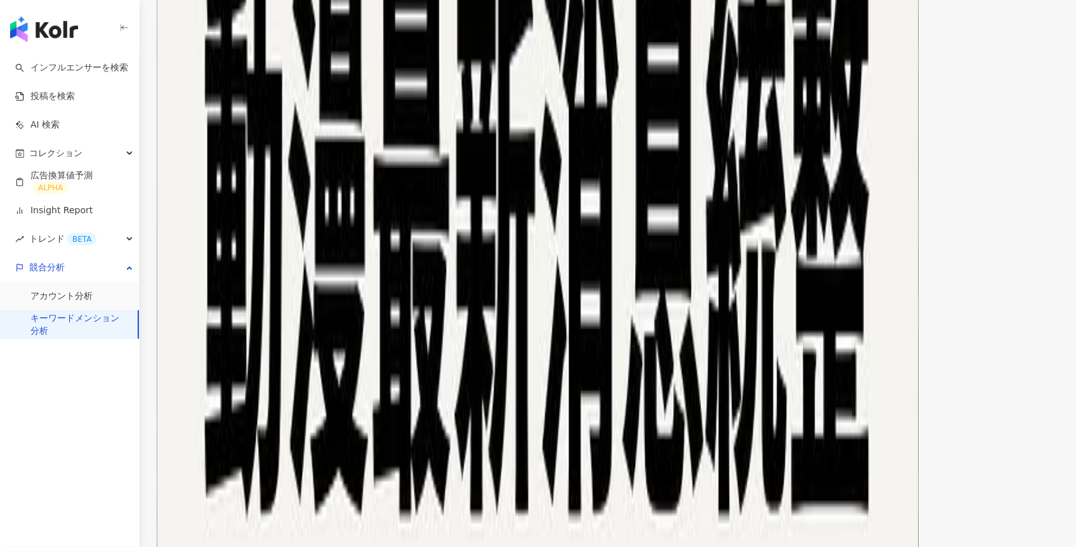
click at [390, 522] on div "最高再生回数" at bounding box center [362, 529] width 53 height 14
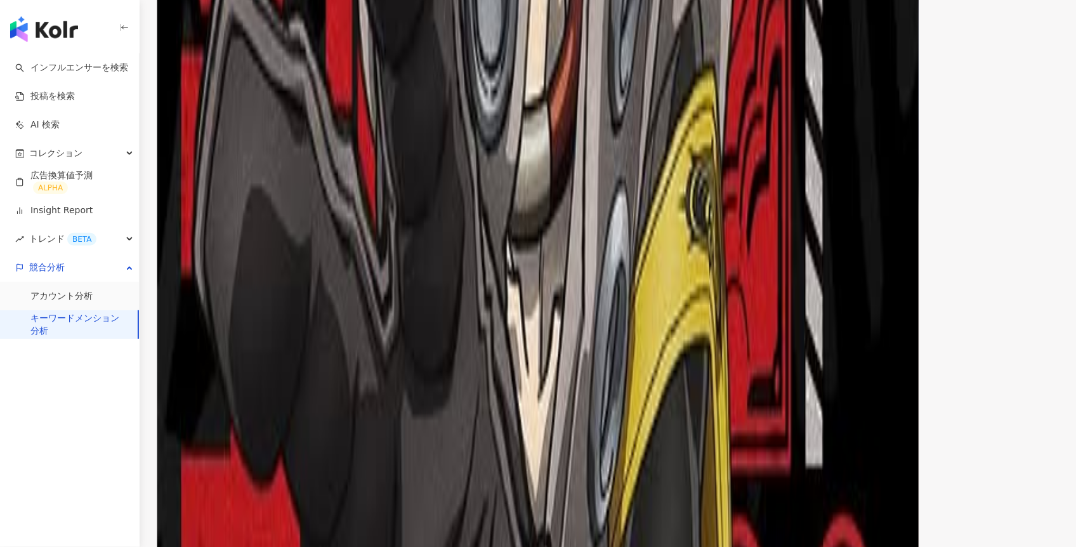
click at [459, 522] on div "最大影響力" at bounding box center [437, 529] width 44 height 14
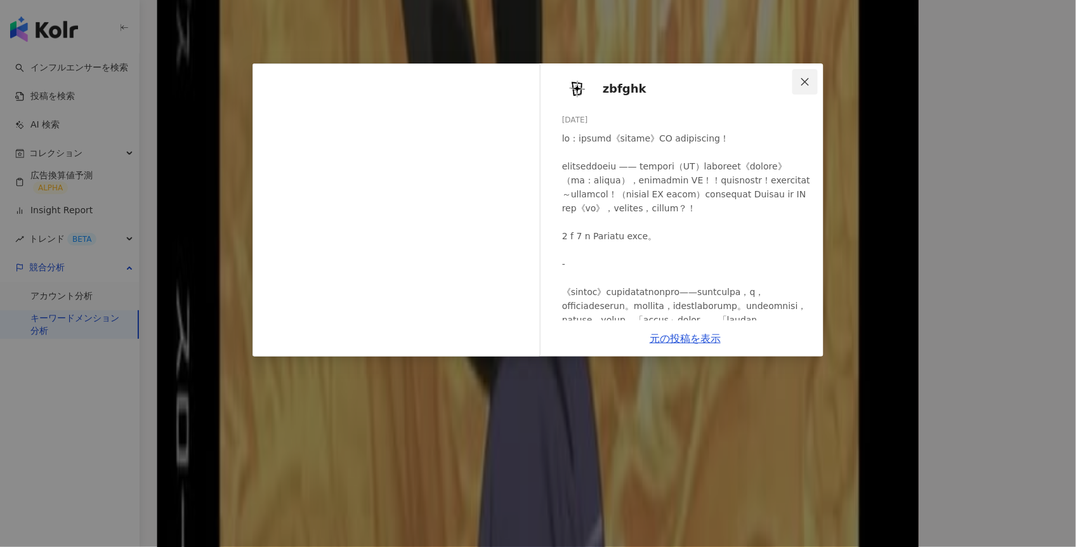
click at [807, 82] on icon "close" at bounding box center [805, 82] width 10 height 10
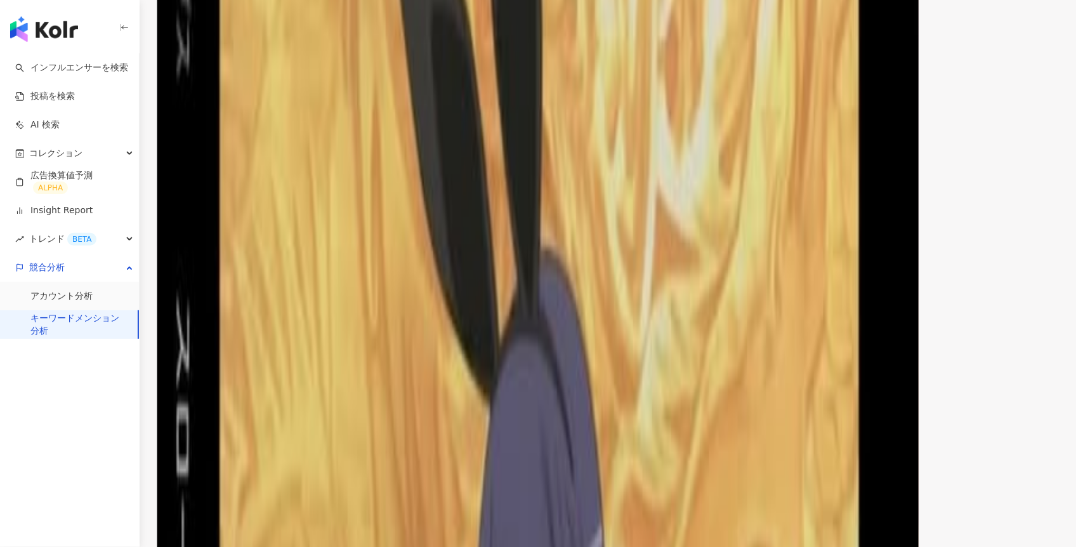
scroll to position [1577, 0]
